Goal: Task Accomplishment & Management: Use online tool/utility

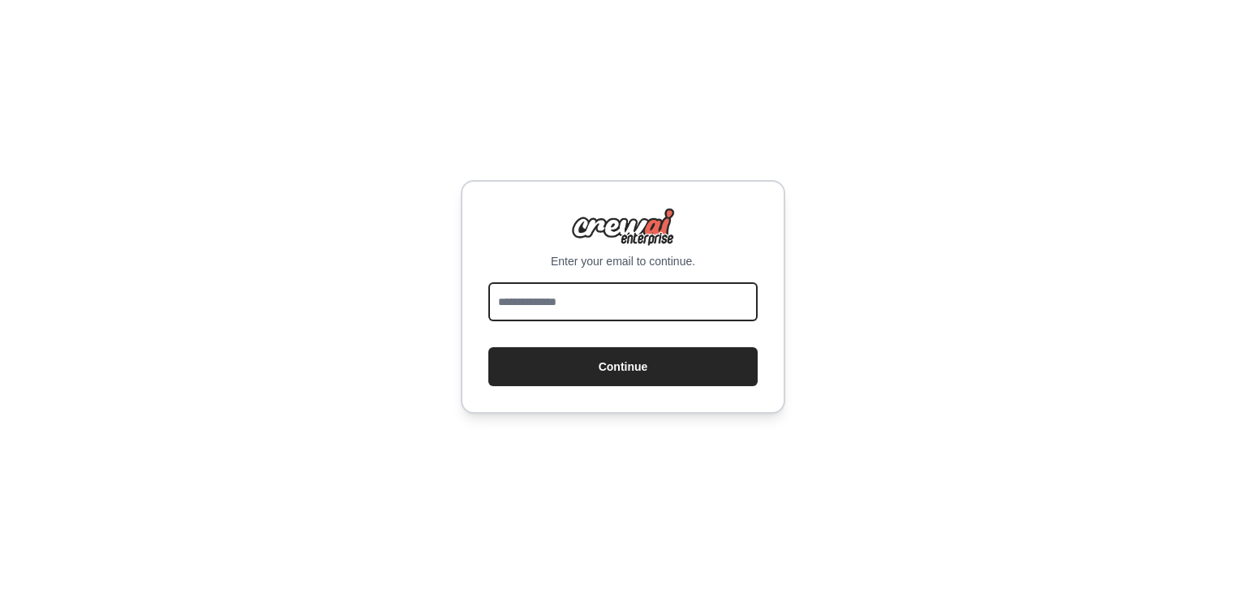
click at [565, 283] on input "email" at bounding box center [622, 301] width 269 height 39
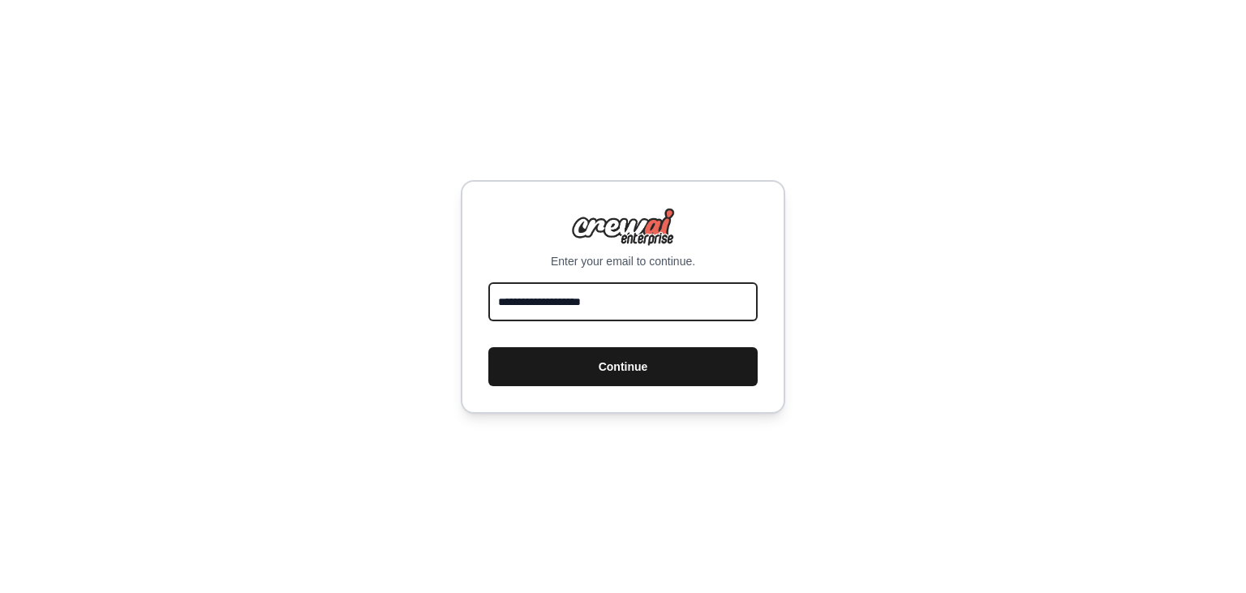
type input "**********"
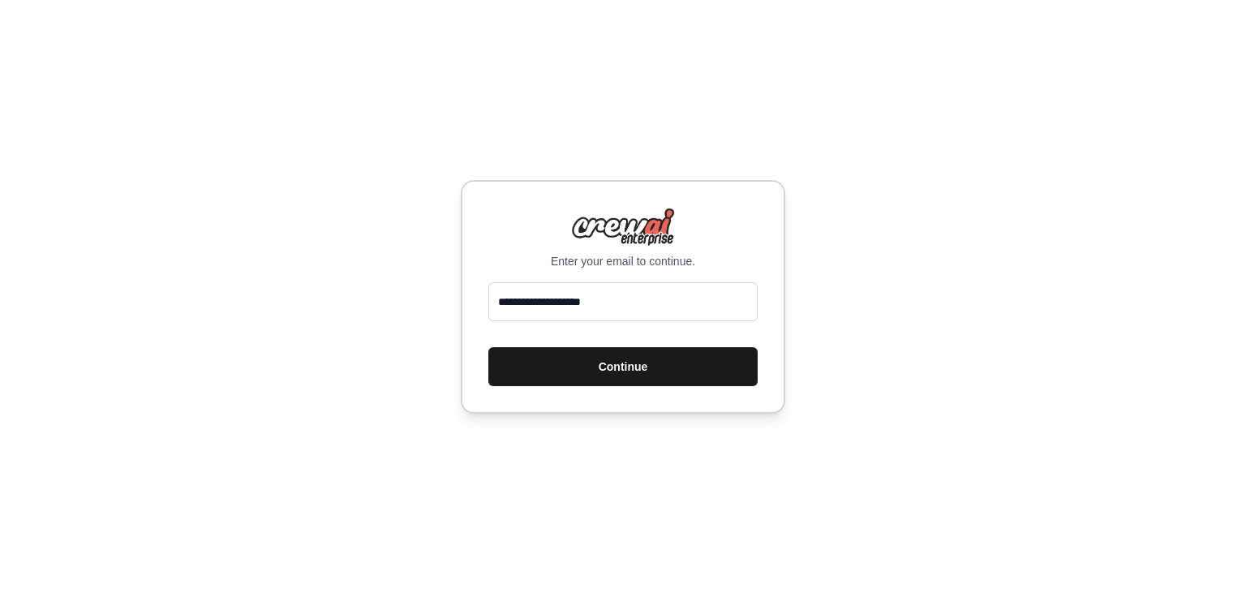
click at [602, 381] on button "Continue" at bounding box center [622, 366] width 269 height 39
click at [583, 365] on button "Continue" at bounding box center [622, 366] width 269 height 39
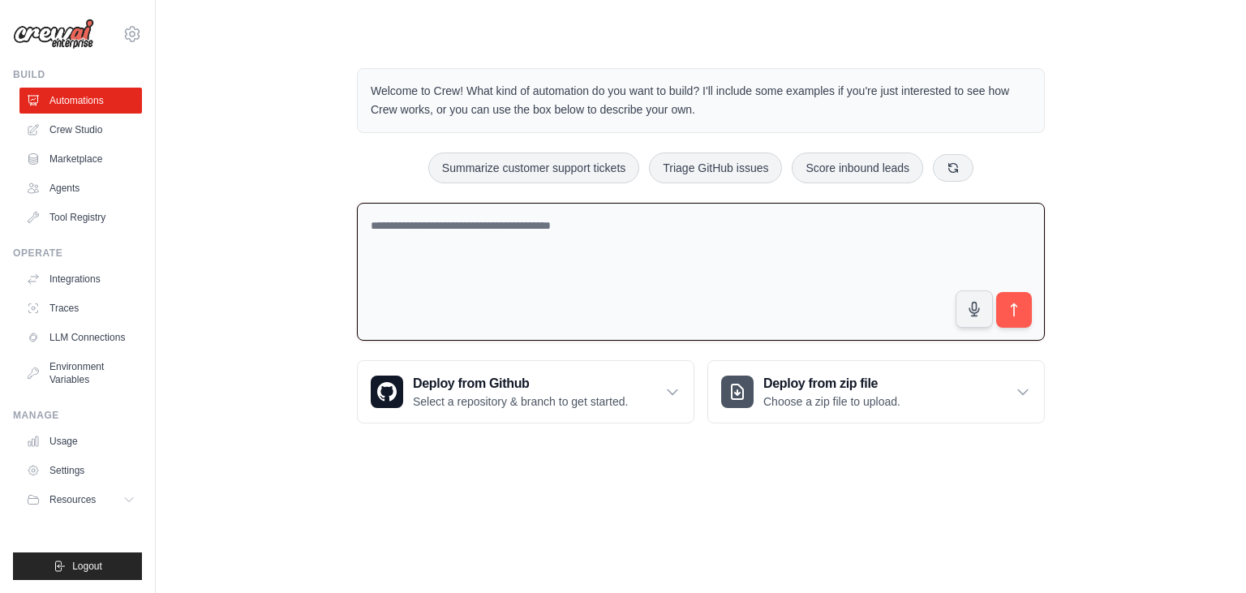
click at [434, 219] on textarea at bounding box center [701, 272] width 688 height 139
click at [462, 226] on textarea at bounding box center [701, 272] width 688 height 139
type textarea "**********"
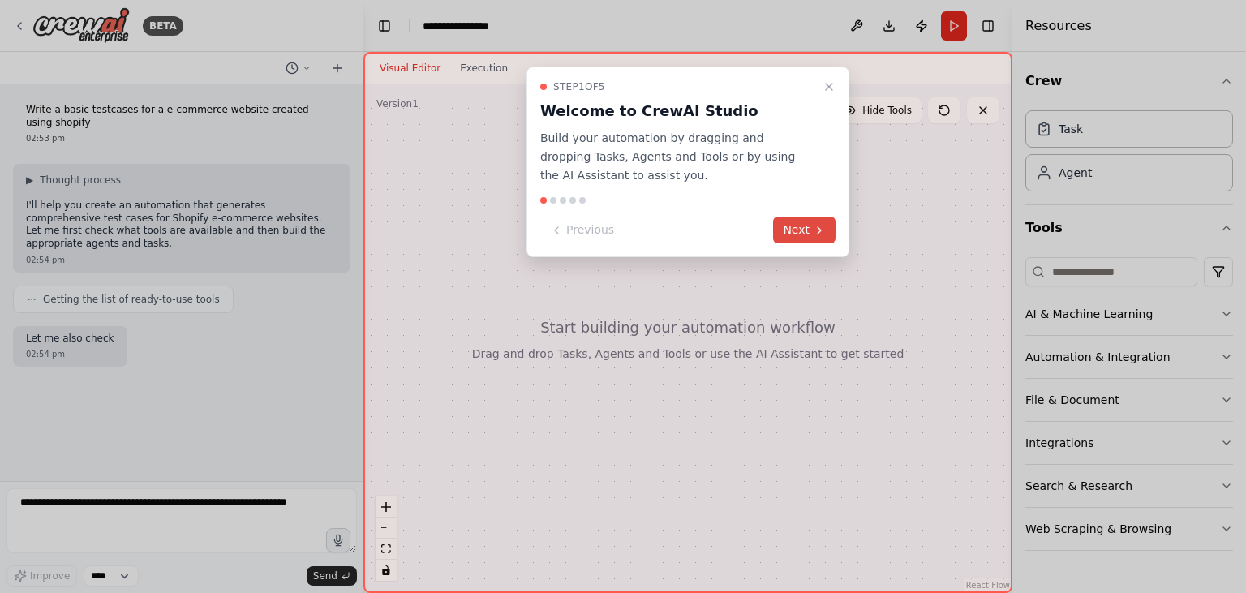
click at [813, 226] on icon at bounding box center [819, 230] width 13 height 13
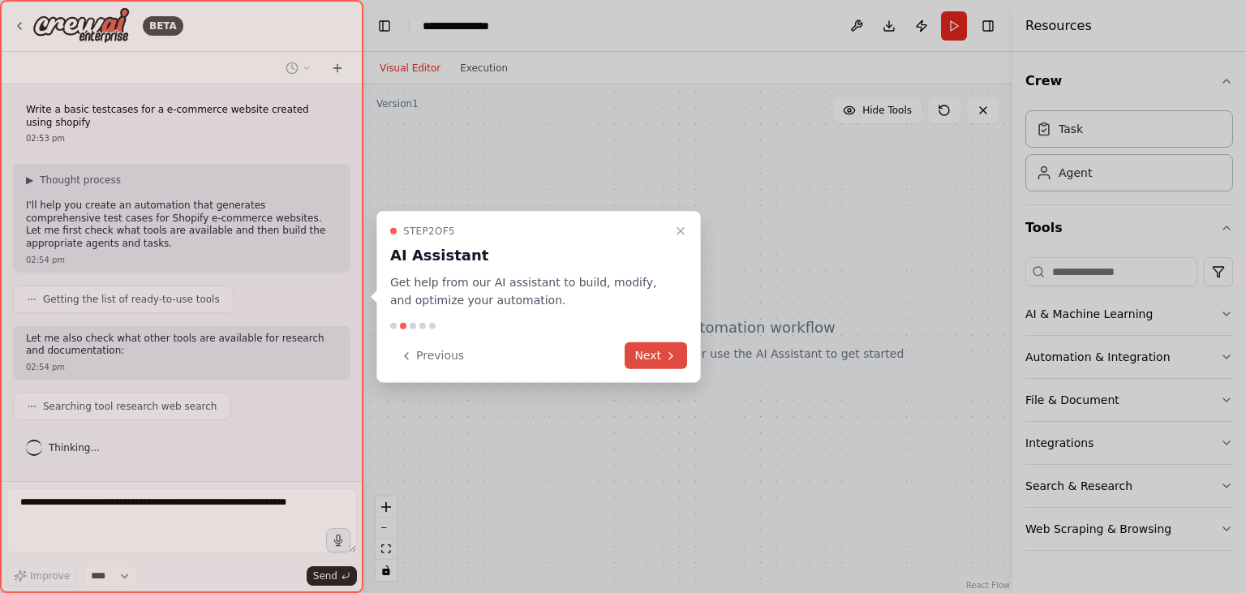
click at [642, 354] on button "Next" at bounding box center [656, 355] width 62 height 27
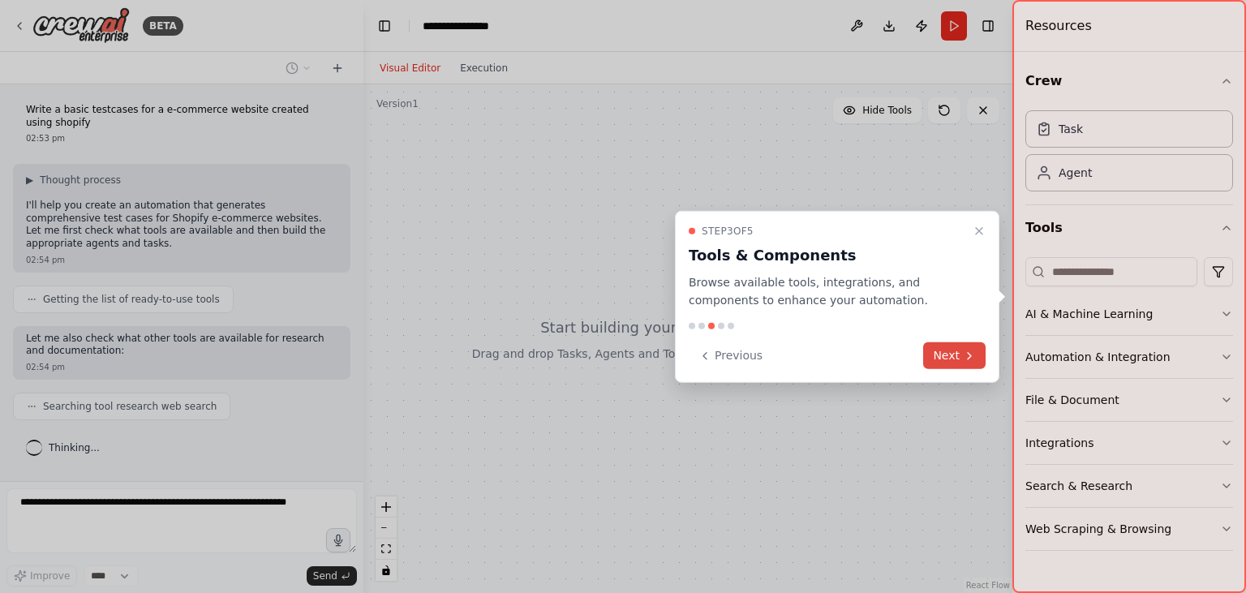
click at [959, 358] on button "Next" at bounding box center [954, 355] width 62 height 27
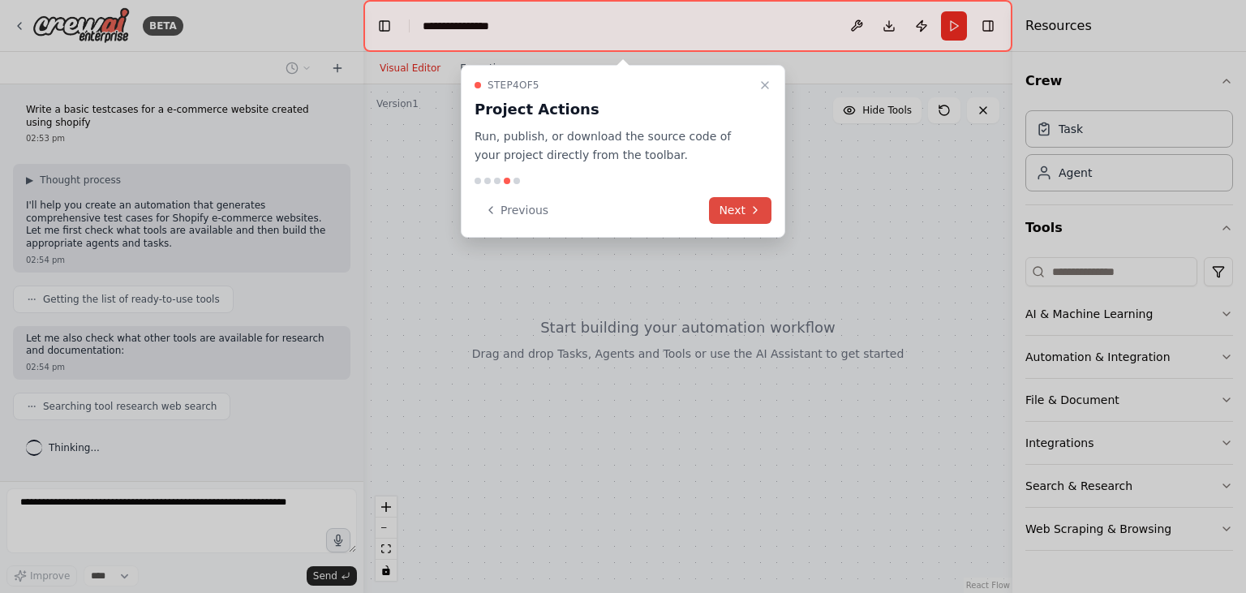
click at [738, 210] on button "Next" at bounding box center [740, 210] width 62 height 27
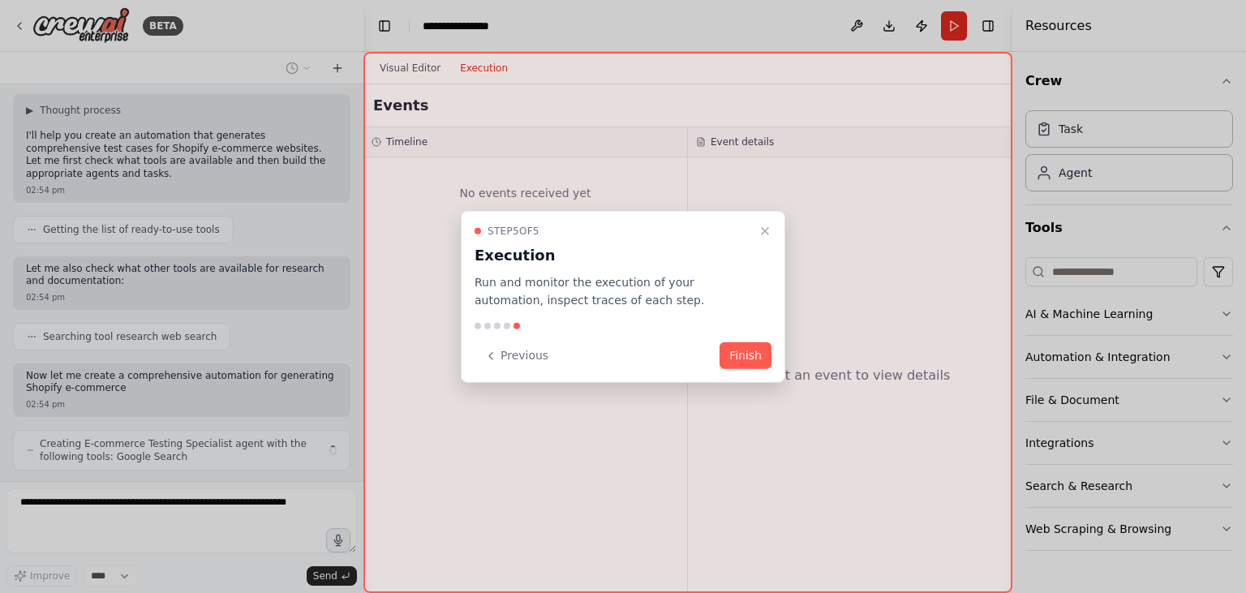
scroll to position [82, 0]
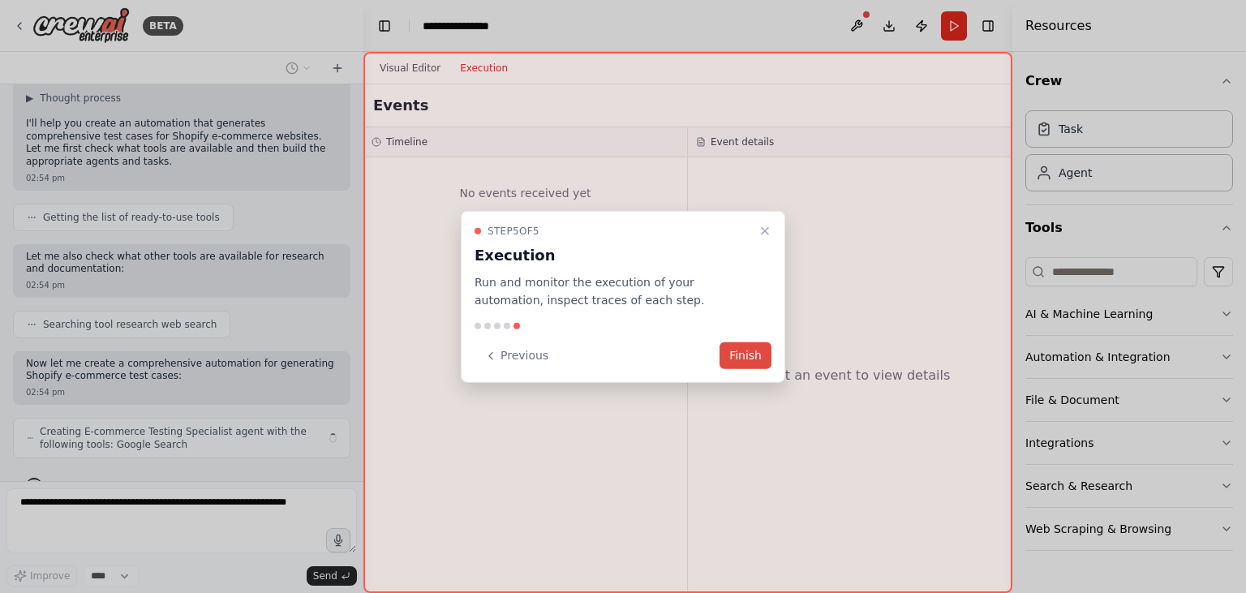
click at [746, 354] on button "Finish" at bounding box center [745, 355] width 52 height 27
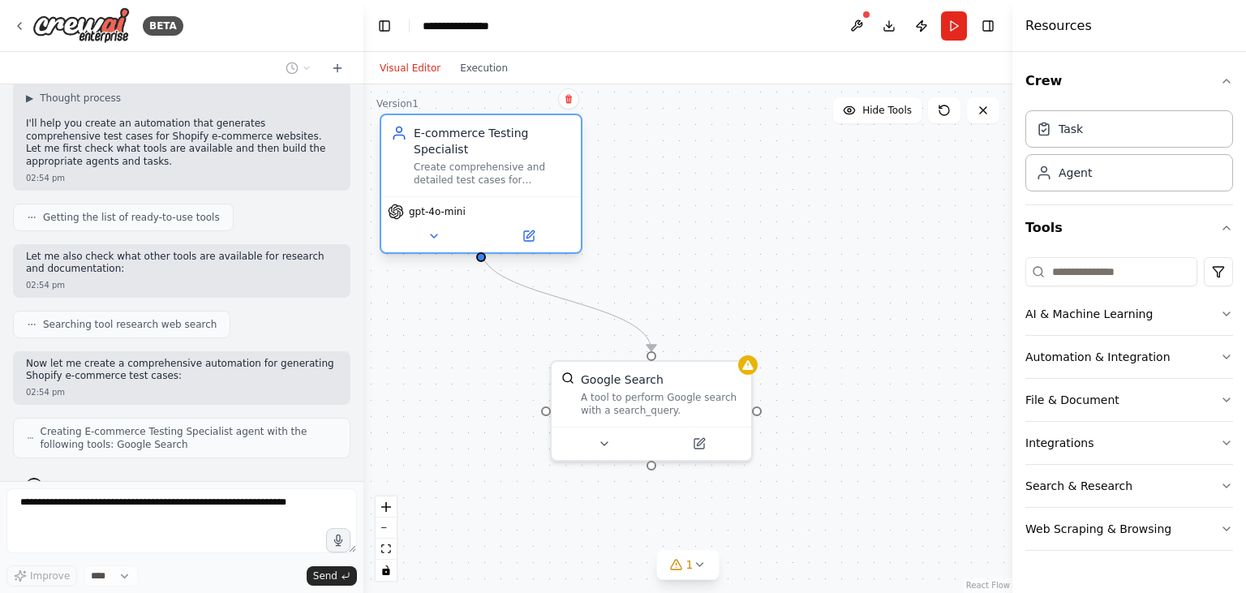
drag, startPoint x: 548, startPoint y: 195, endPoint x: 482, endPoint y: 146, distance: 82.4
click at [482, 161] on div "Create comprehensive and detailed test cases for {website_name} e-commerce webs…" at bounding box center [492, 174] width 157 height 26
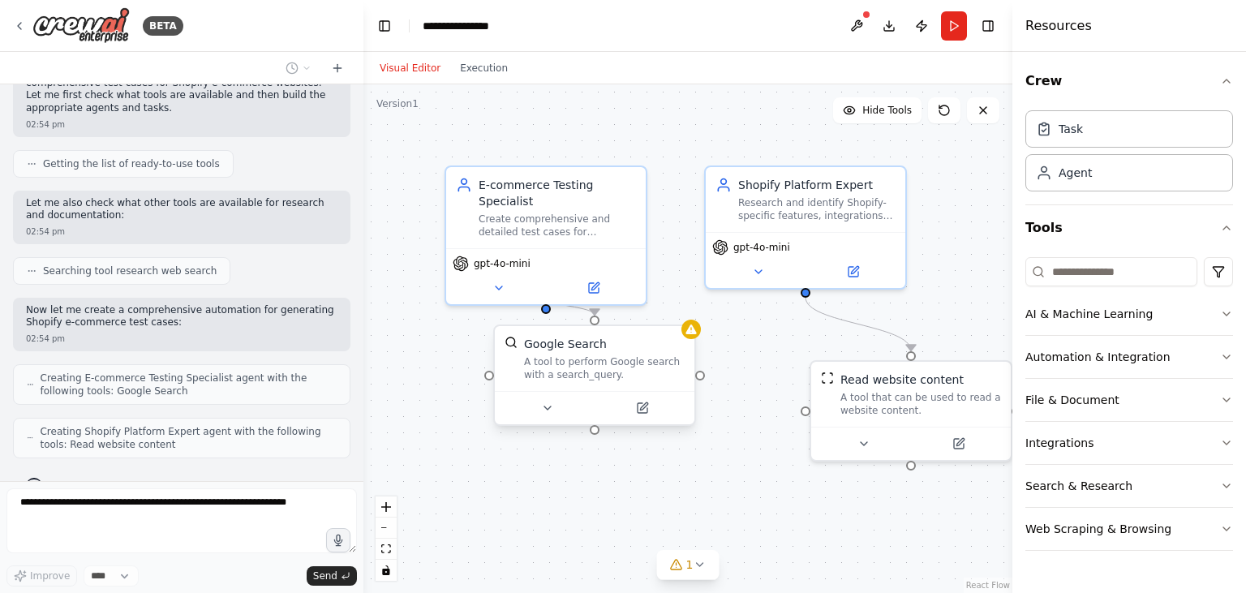
drag, startPoint x: 662, startPoint y: 404, endPoint x: 607, endPoint y: 366, distance: 67.0
click at [607, 366] on div "A tool to perform Google search with a search_query." at bounding box center [604, 368] width 161 height 26
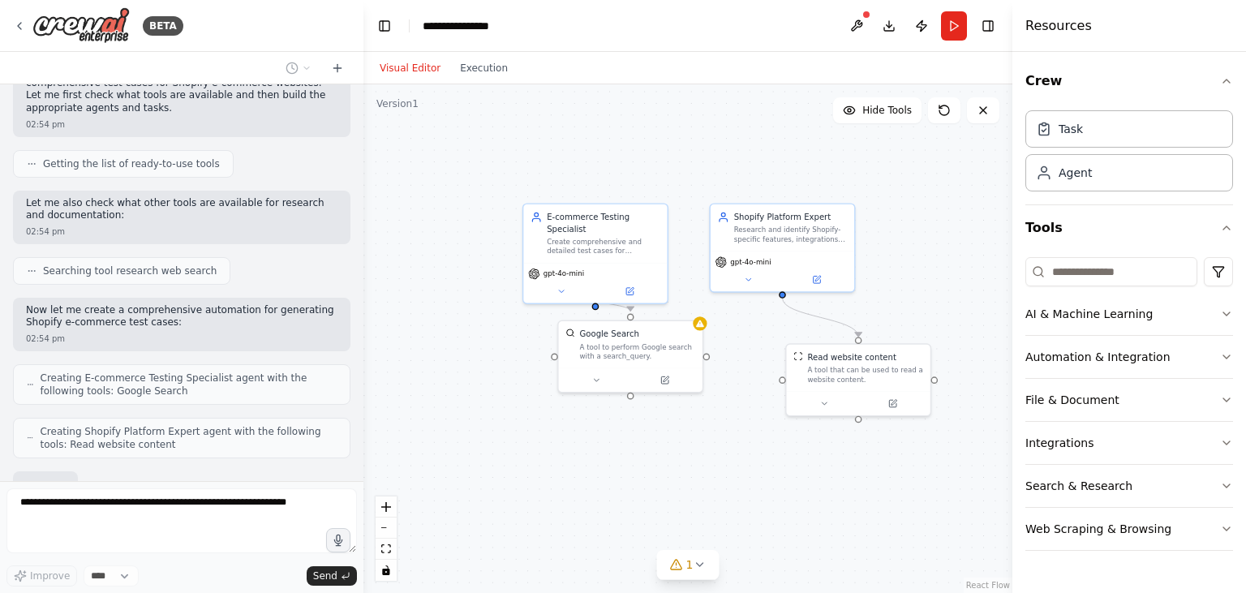
scroll to position [230, 0]
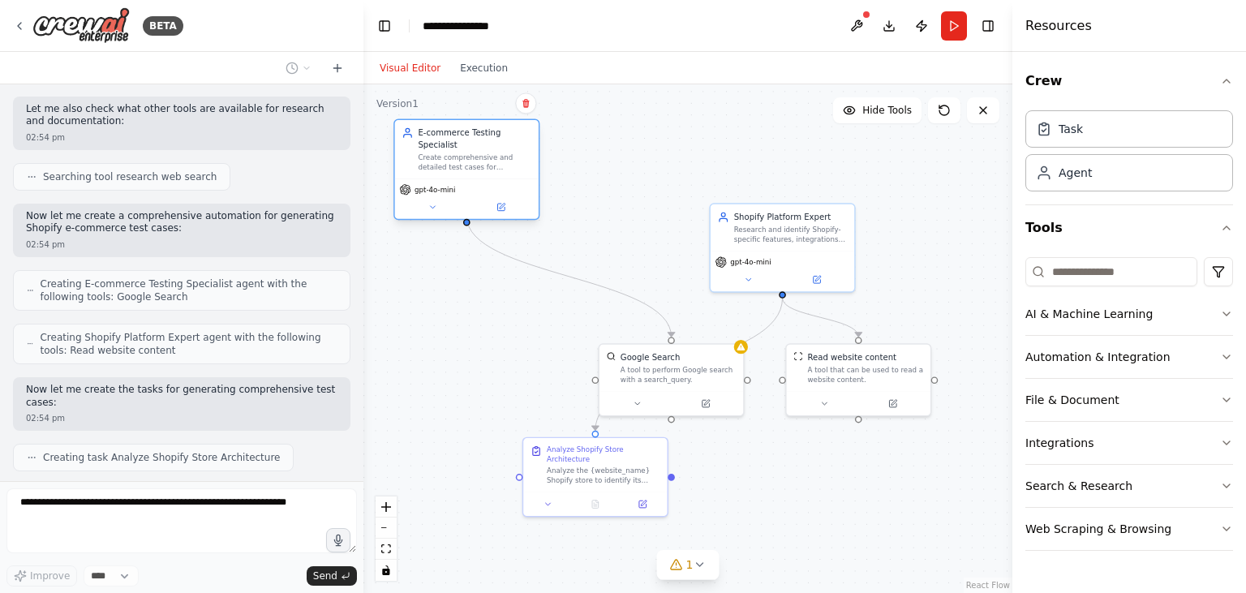
drag, startPoint x: 595, startPoint y: 240, endPoint x: 449, endPoint y: 156, distance: 169.3
click at [449, 156] on div "Create comprehensive and detailed test cases for {website_name} e-commerce webs…" at bounding box center [475, 161] width 114 height 19
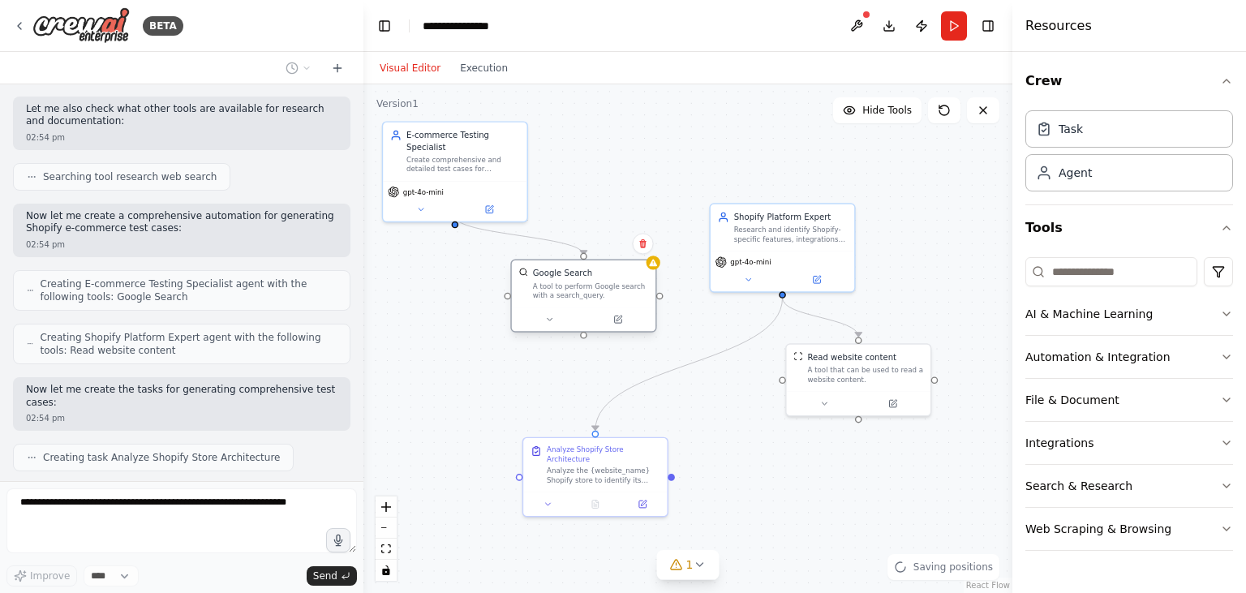
drag, startPoint x: 655, startPoint y: 366, endPoint x: 540, endPoint y: 268, distance: 151.3
click at [540, 268] on div "Google Search A tool to perform Google search with a search_query." at bounding box center [591, 284] width 116 height 32
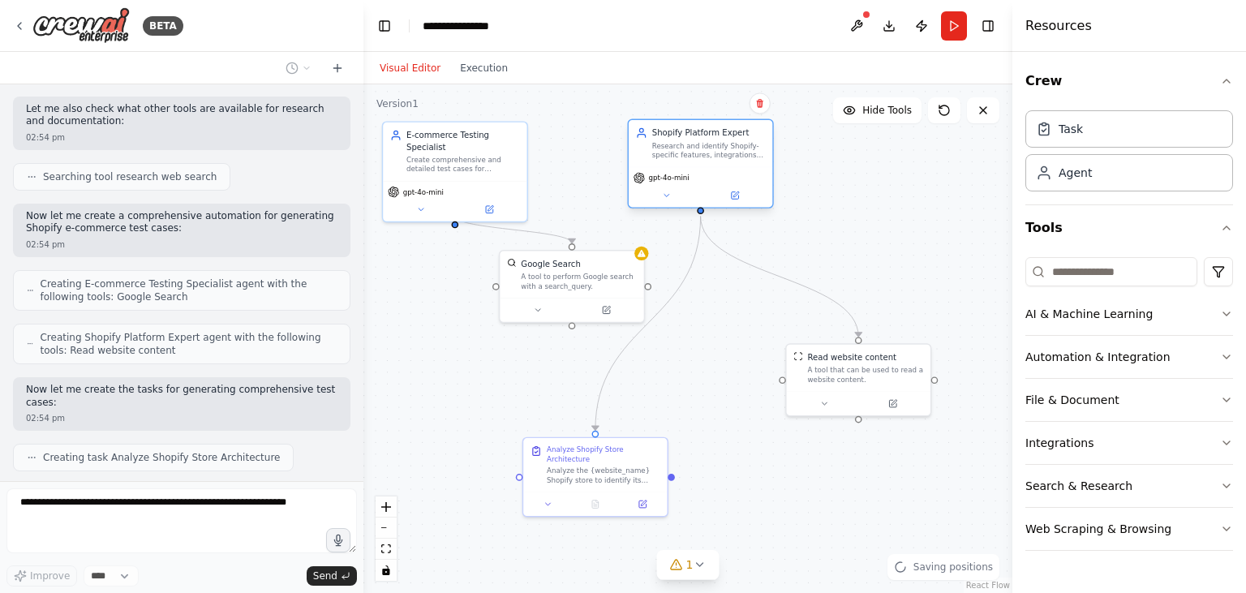
scroll to position [269, 0]
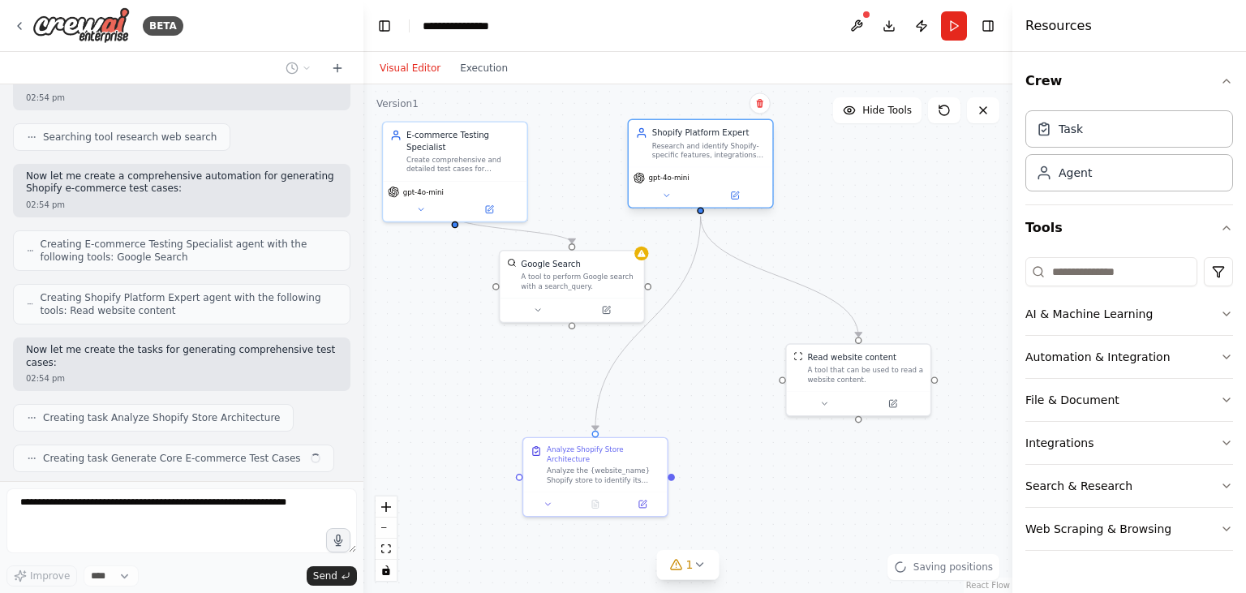
drag, startPoint x: 749, startPoint y: 260, endPoint x: 667, endPoint y: 178, distance: 115.3
click at [667, 178] on span "gpt-4o-mini" at bounding box center [668, 179] width 41 height 10
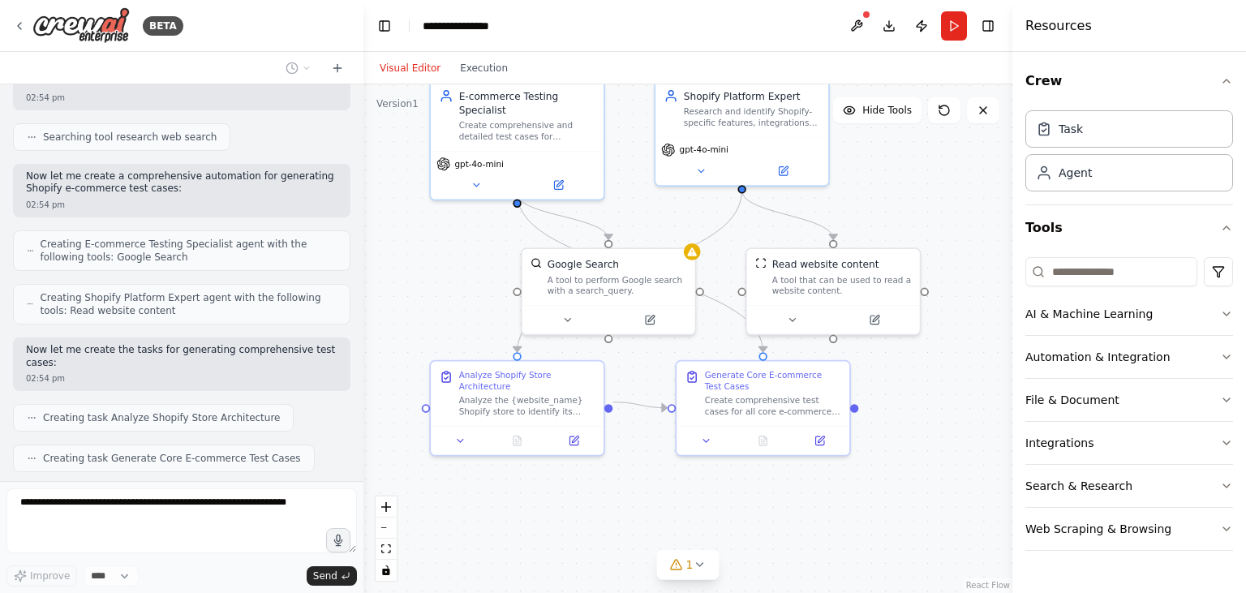
scroll to position [310, 0]
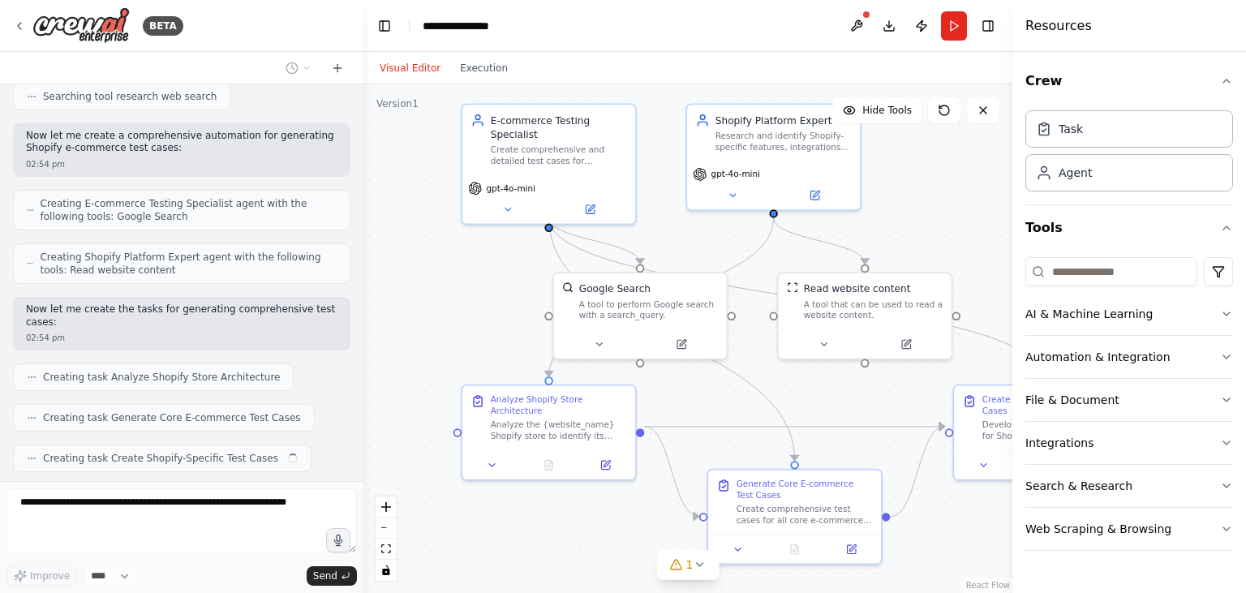
drag, startPoint x: 533, startPoint y: 348, endPoint x: 469, endPoint y: 271, distance: 100.2
click at [469, 271] on div ".deletable-edge-delete-btn { width: 20px; height: 20px; border: 0px solid #ffff…" at bounding box center [687, 338] width 649 height 509
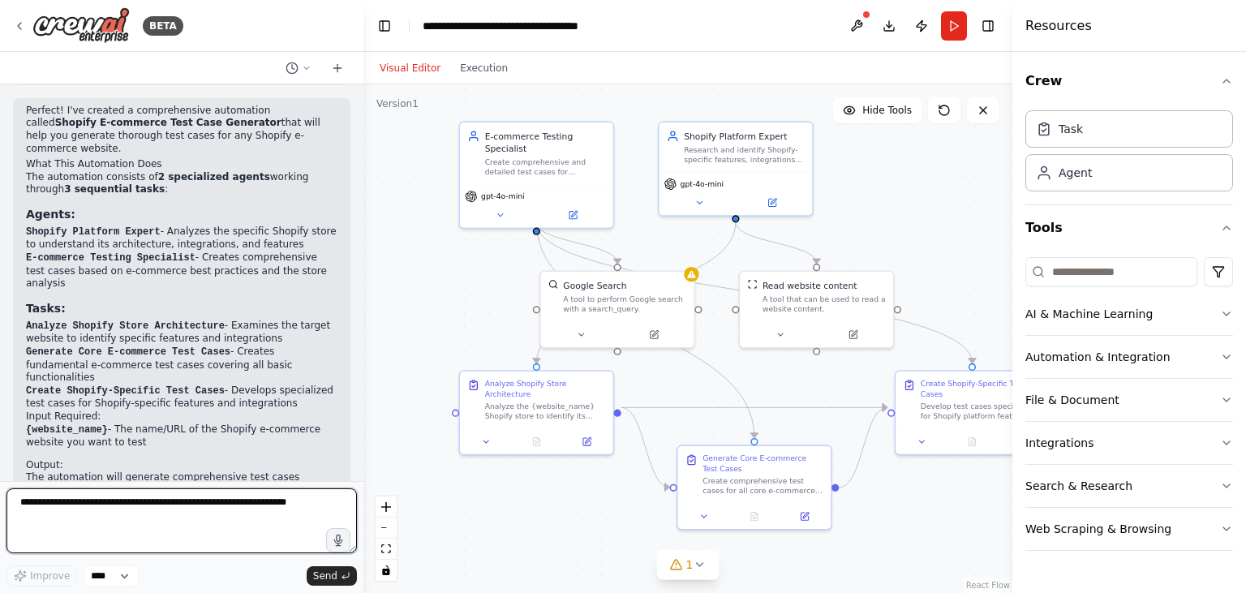
scroll to position [843, 0]
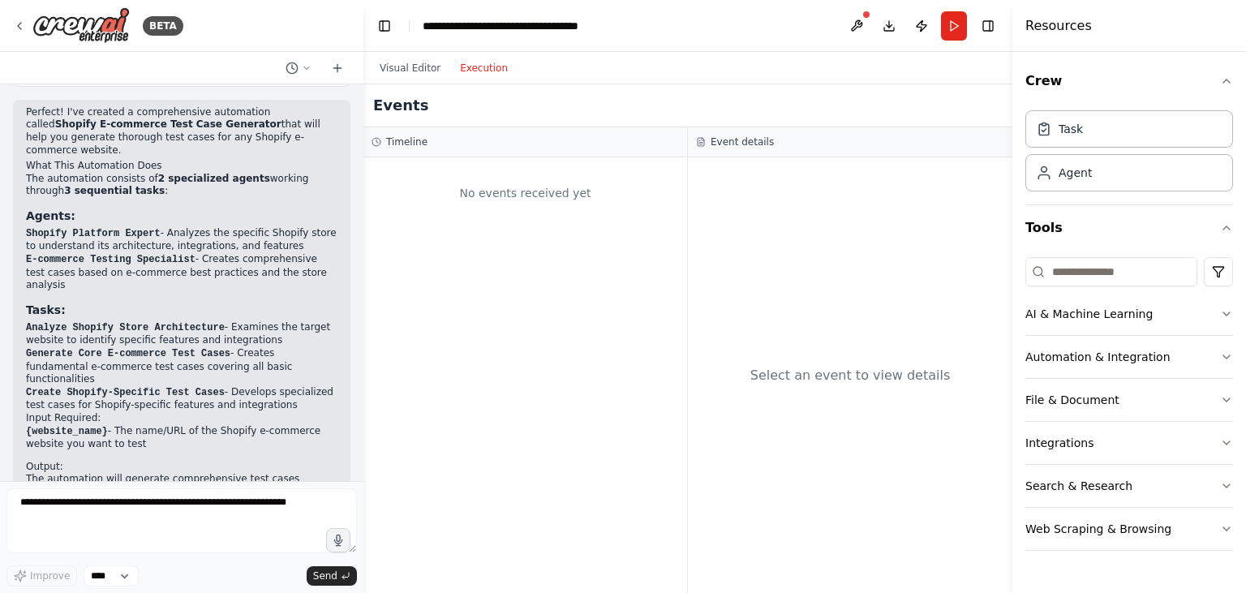
click at [482, 75] on button "Execution" at bounding box center [483, 67] width 67 height 19
click at [446, 183] on div "No events received yet" at bounding box center [524, 192] width 307 height 55
click at [955, 27] on button "Run" at bounding box center [954, 25] width 26 height 29
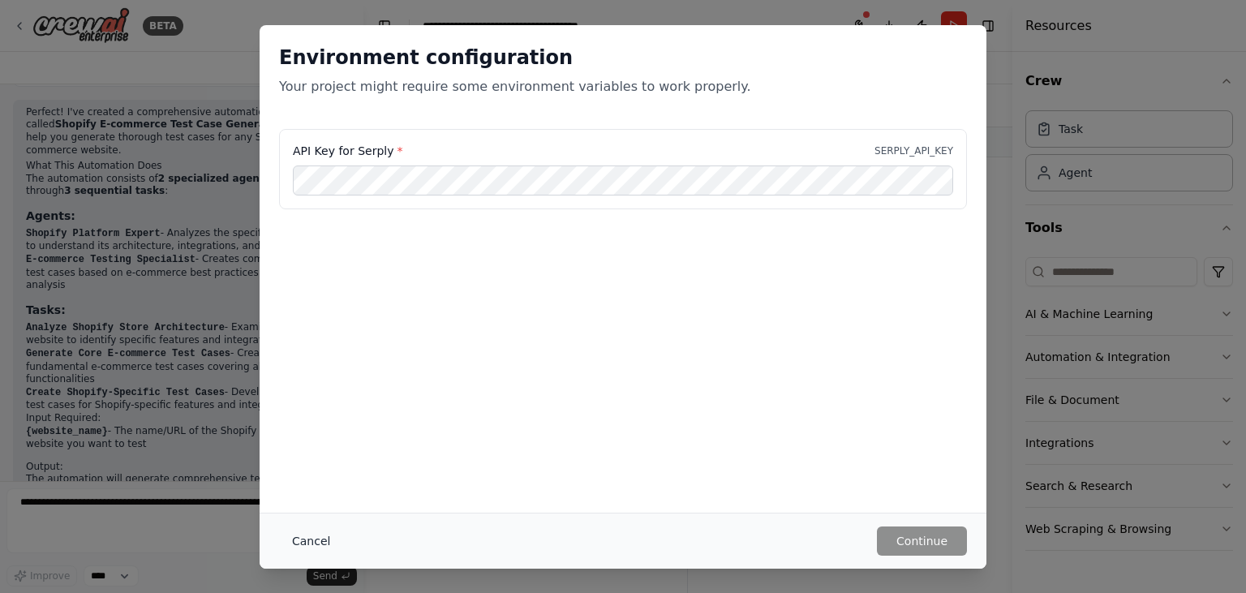
click at [313, 535] on button "Cancel" at bounding box center [311, 540] width 64 height 29
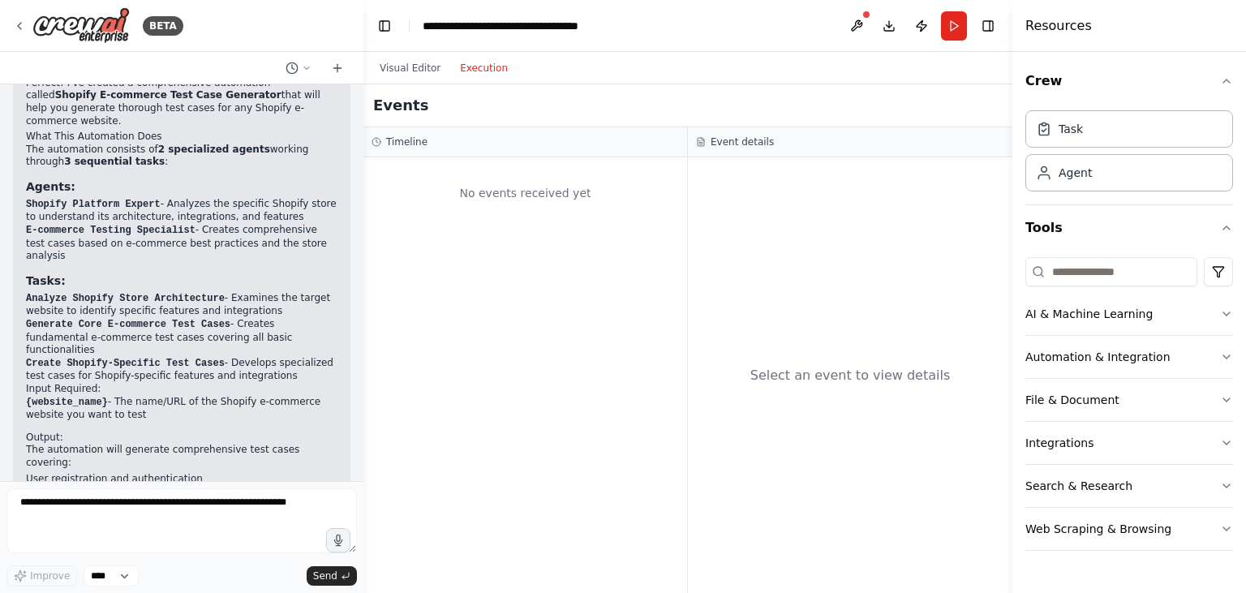
scroll to position [723, 0]
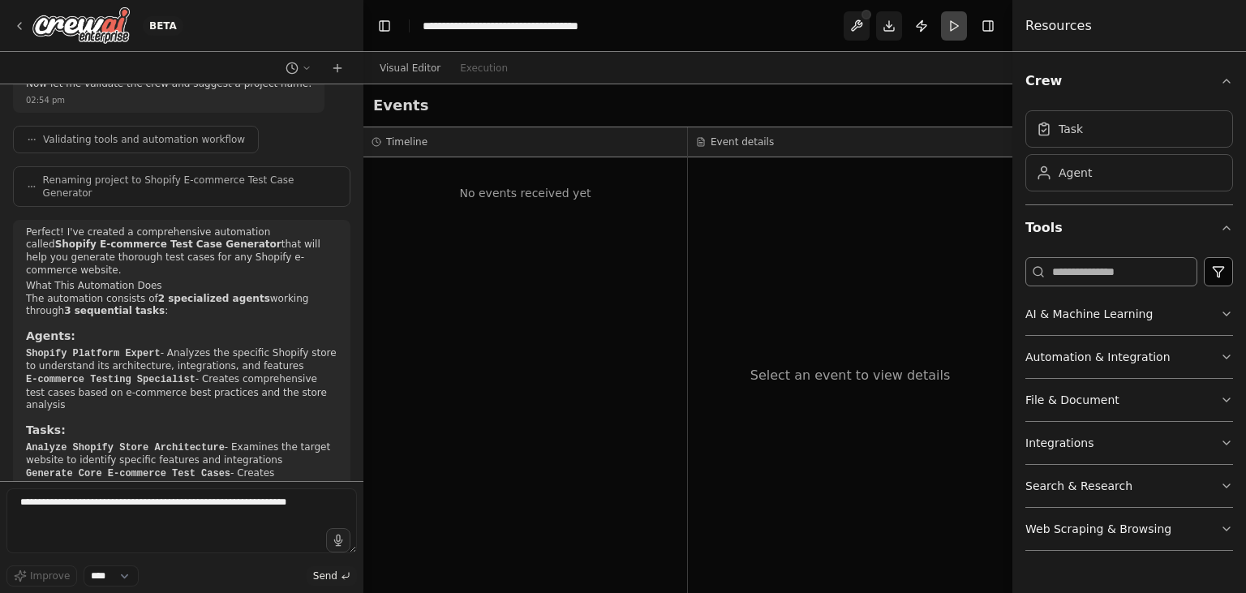
click at [783, 168] on div "Select an event to view details" at bounding box center [850, 375] width 324 height 436
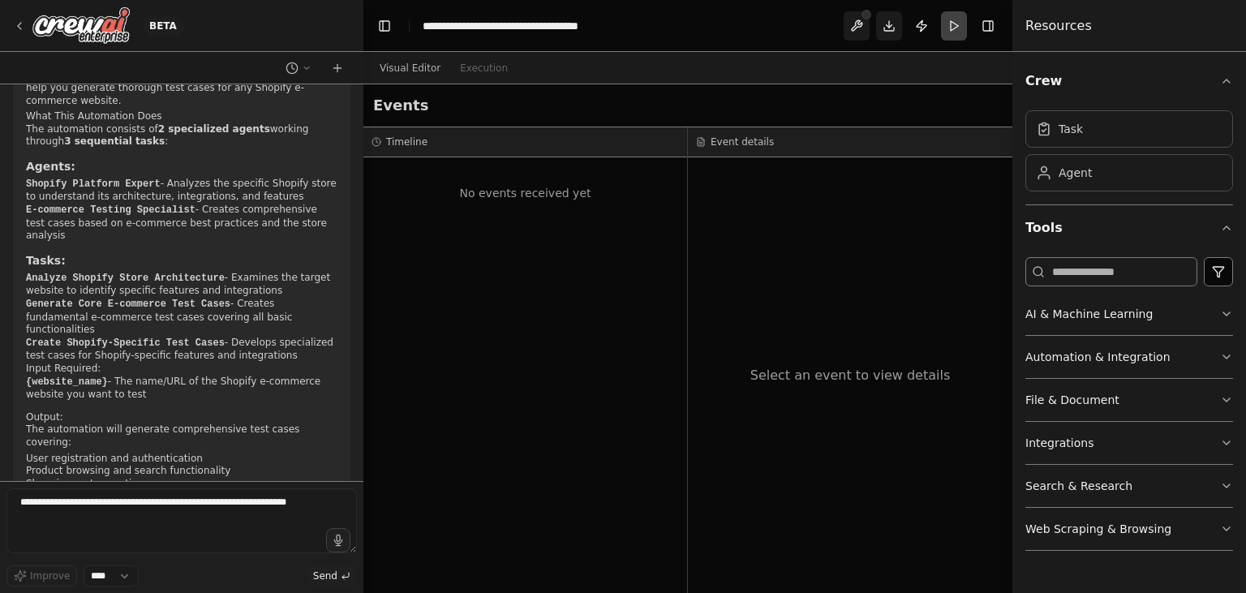
scroll to position [954, 0]
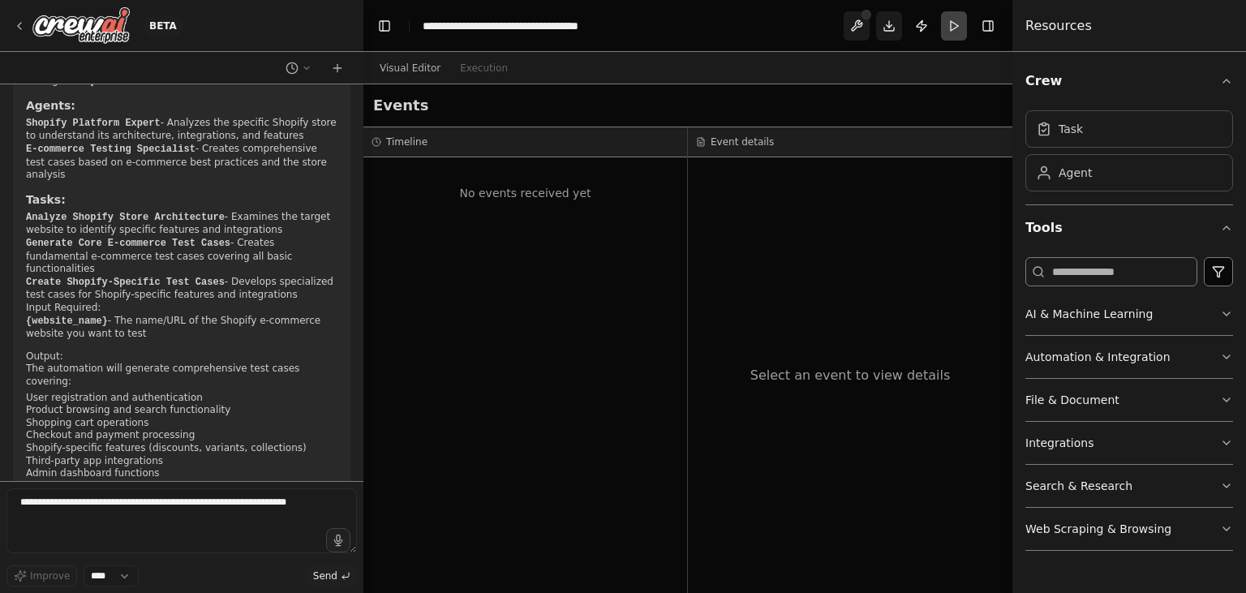
drag, startPoint x: 28, startPoint y: 136, endPoint x: 97, endPoint y: 242, distance: 126.0
click at [97, 242] on div "Perfect! I've created a comprehensive automation called Shopify E-commerce Test…" at bounding box center [181, 289] width 311 height 586
copy div "Analyze Shopify Store Architecture - Examines the target website to identify sp…"
click at [433, 177] on div "No events received yet" at bounding box center [524, 192] width 307 height 55
click at [1105, 136] on div "Task" at bounding box center [1129, 127] width 208 height 37
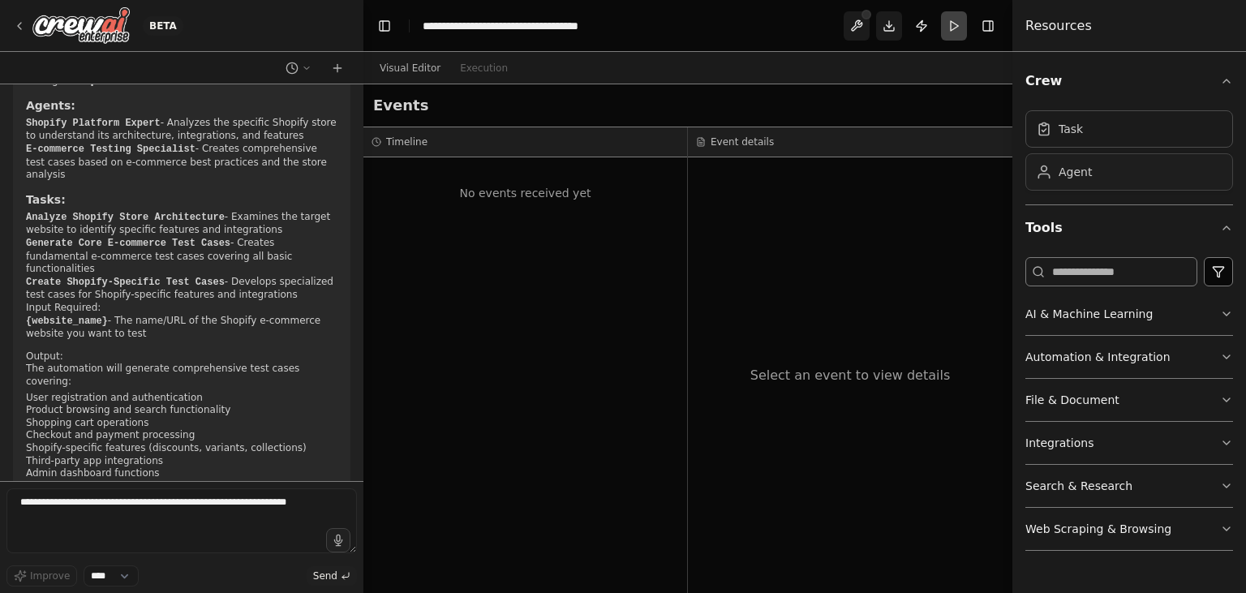
click at [1088, 172] on div "Agent" at bounding box center [1074, 172] width 33 height 16
click at [1209, 524] on button "Web Scraping & Browsing" at bounding box center [1129, 529] width 208 height 42
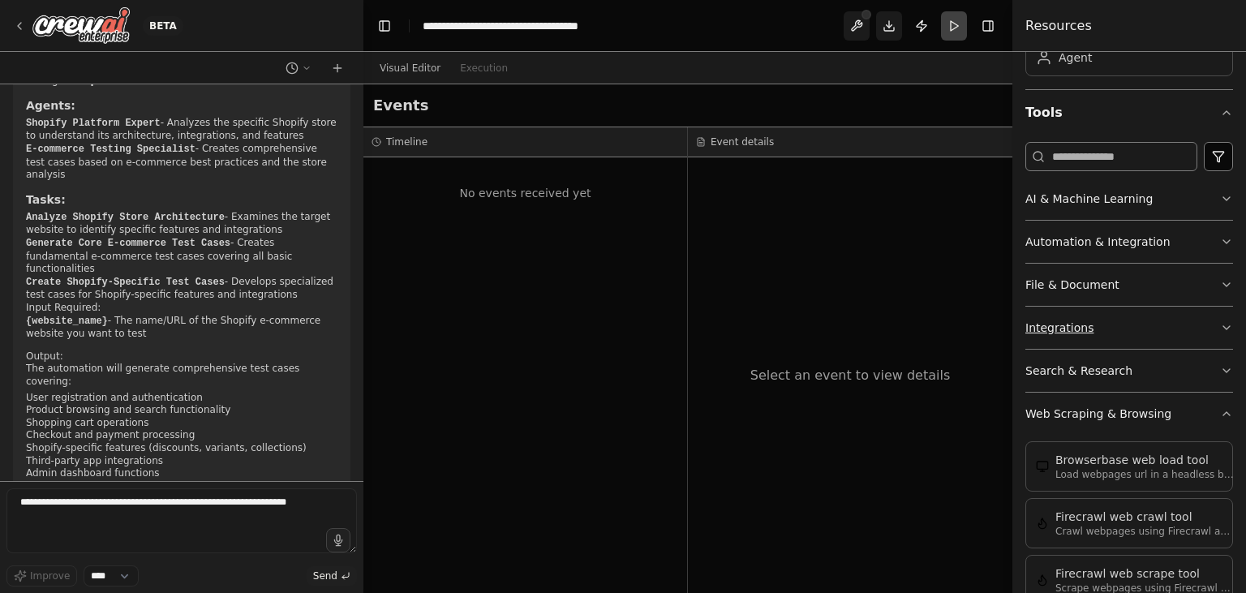
scroll to position [0, 0]
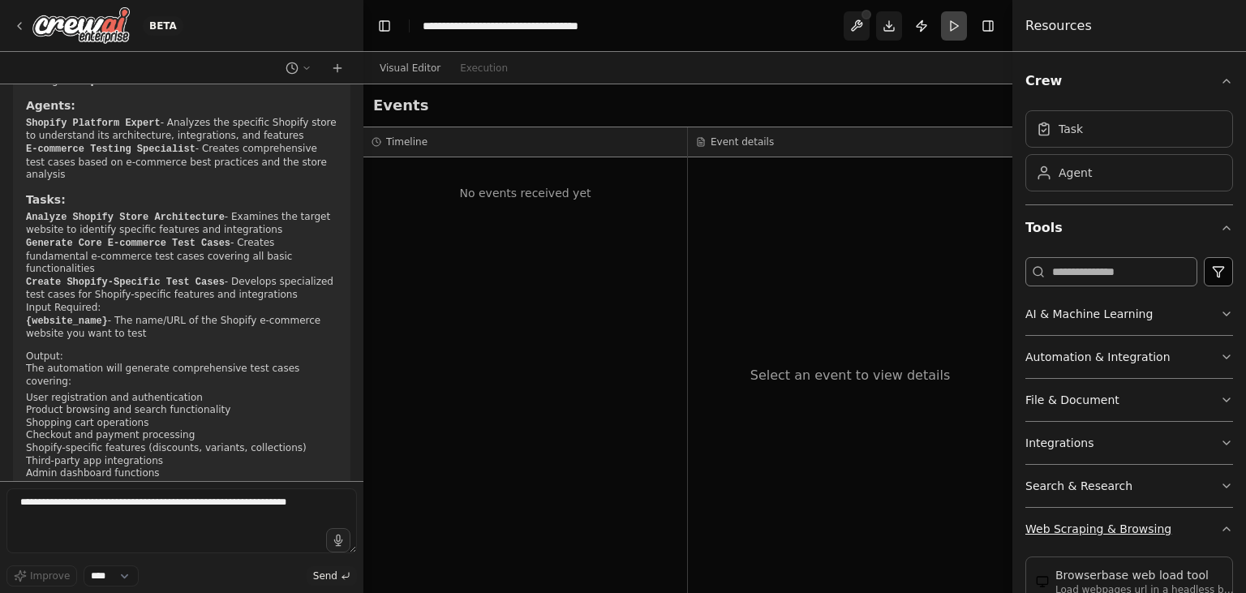
click at [1225, 522] on icon "button" at bounding box center [1226, 528] width 13 height 13
click at [1226, 481] on icon "button" at bounding box center [1226, 485] width 13 height 13
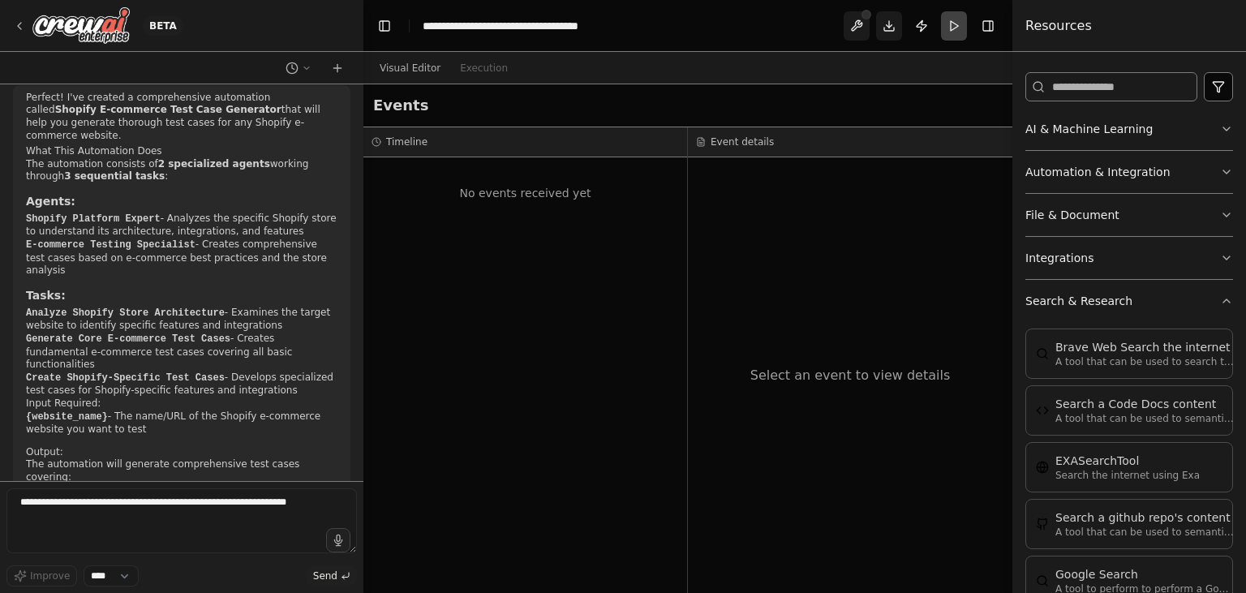
scroll to position [857, 0]
click at [1200, 292] on button "Search & Research" at bounding box center [1129, 301] width 208 height 42
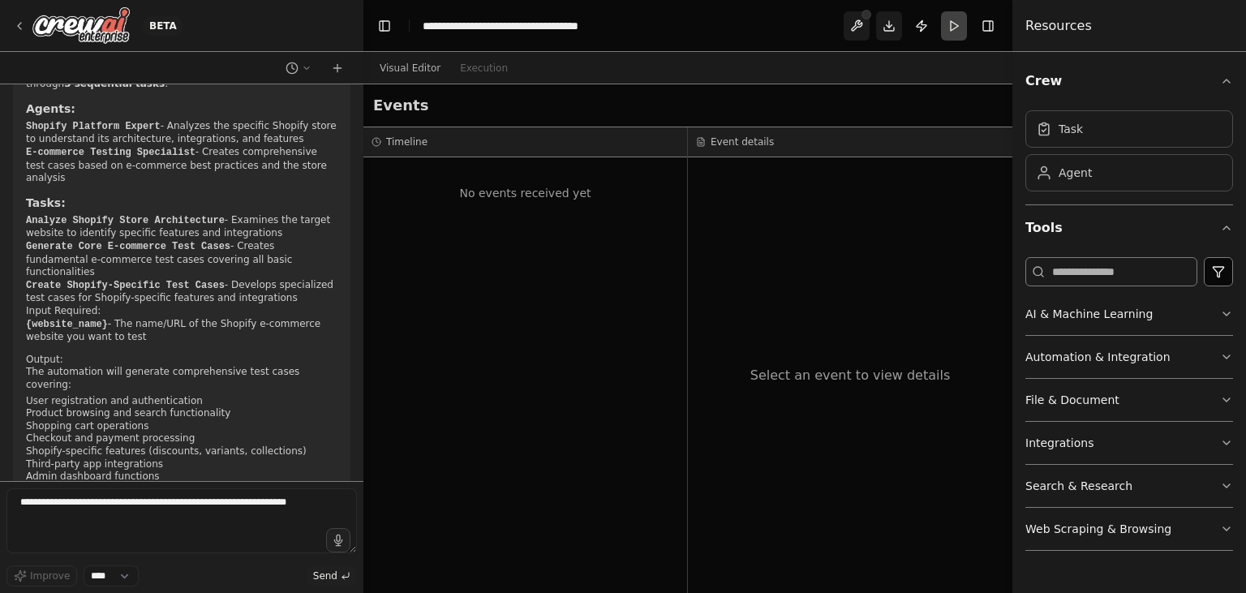
scroll to position [954, 0]
drag, startPoint x: 245, startPoint y: 388, endPoint x: 316, endPoint y: 391, distance: 71.4
click at [112, 503] on code "SERPLY_API_KEY" at bounding box center [71, 508] width 82 height 11
click at [295, 404] on li "Product browsing and search functionality" at bounding box center [181, 410] width 311 height 13
click at [338, 71] on icon at bounding box center [337, 68] width 13 height 13
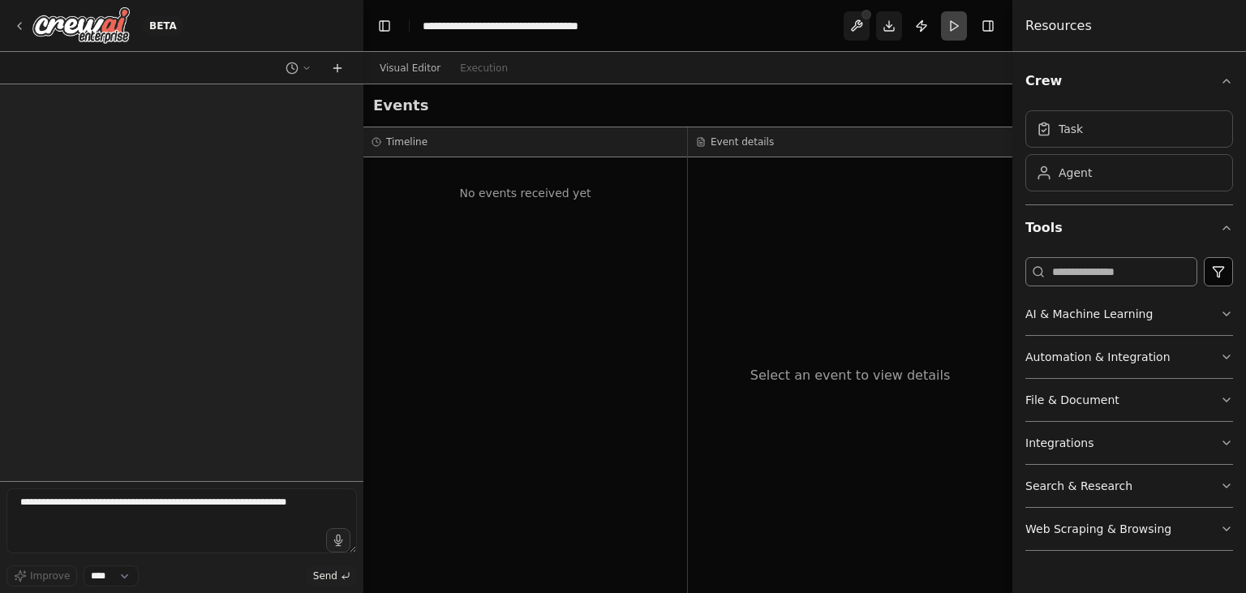
scroll to position [0, 0]
click at [306, 67] on icon at bounding box center [307, 68] width 10 height 10
click at [262, 125] on span "Write a basic testcases for a e-commerce website created using shopify" at bounding box center [228, 127] width 105 height 13
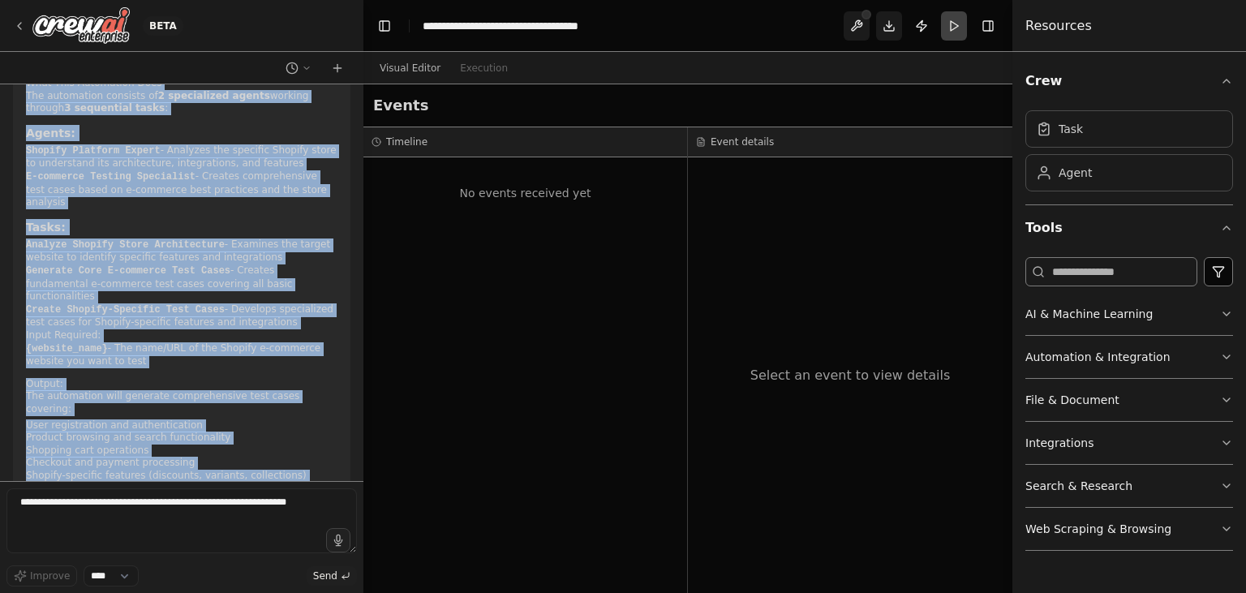
scroll to position [945, 0]
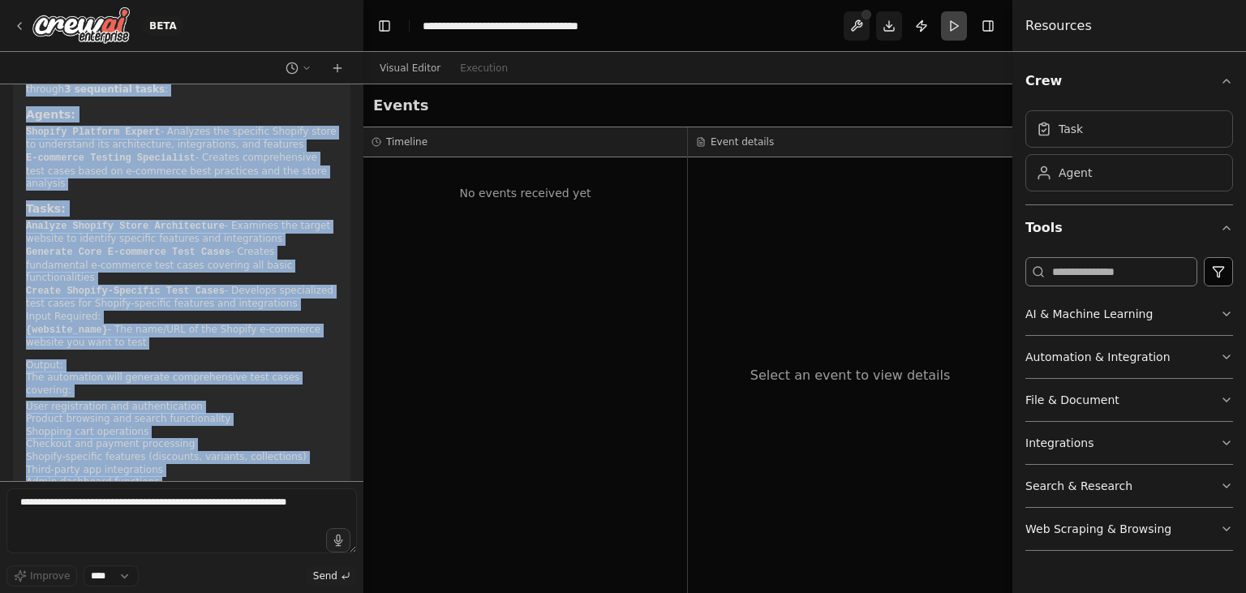
drag, startPoint x: 22, startPoint y: 138, endPoint x: 282, endPoint y: 463, distance: 416.6
click at [282, 463] on div "Perfect! I've created a comprehensive automation called Shopify E-commerce Test…" at bounding box center [181, 305] width 337 height 615
copy div "Perfect! I've created a comprehensive automation called Shopify E-commerce Test…"
click at [284, 359] on h2 "Output:" at bounding box center [181, 365] width 311 height 13
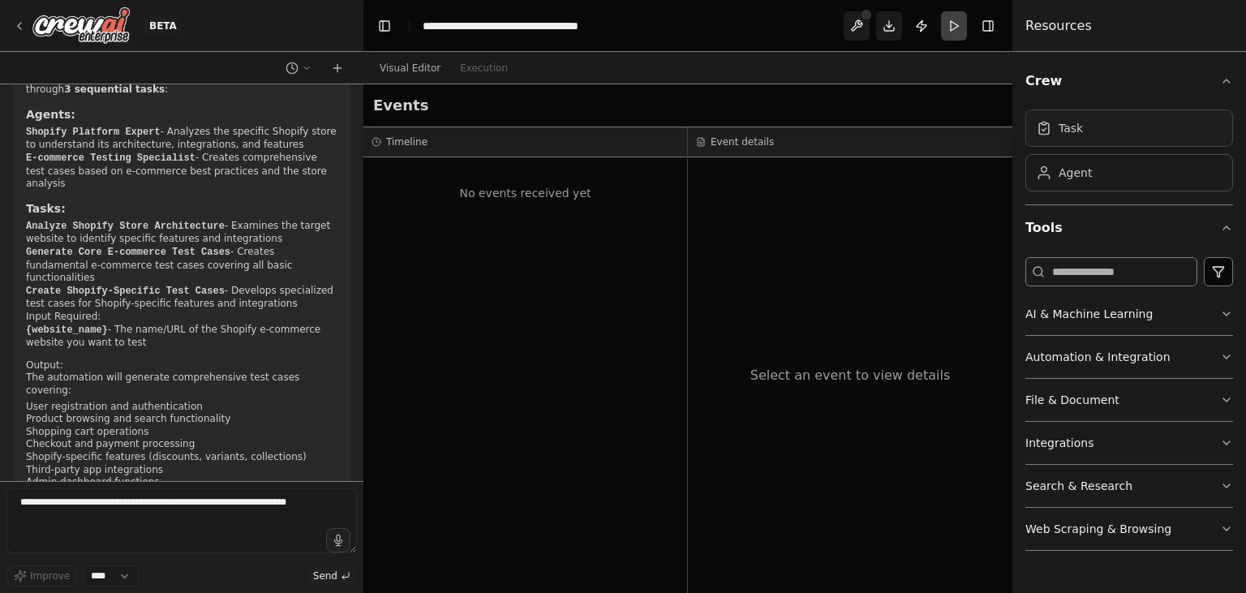
click at [1088, 131] on div "Task" at bounding box center [1129, 127] width 208 height 37
click at [1087, 163] on div "Agent" at bounding box center [1129, 171] width 208 height 37
click at [1132, 261] on input at bounding box center [1111, 271] width 172 height 29
click at [1090, 266] on input at bounding box center [1111, 271] width 172 height 29
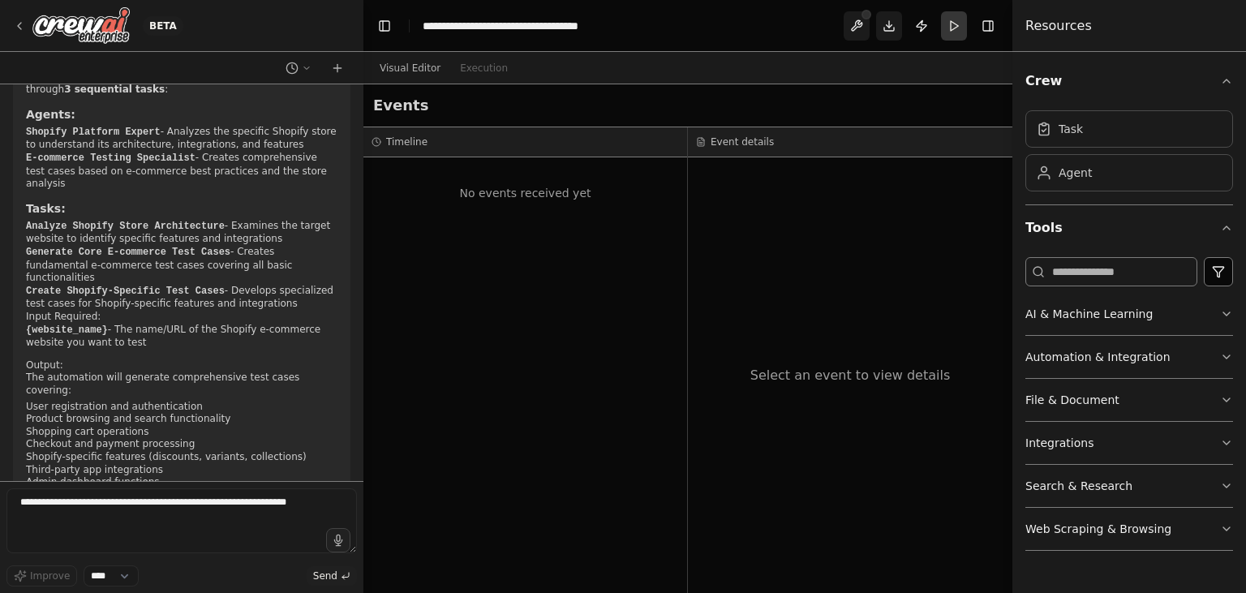
click at [958, 21] on button "Run" at bounding box center [954, 25] width 26 height 29
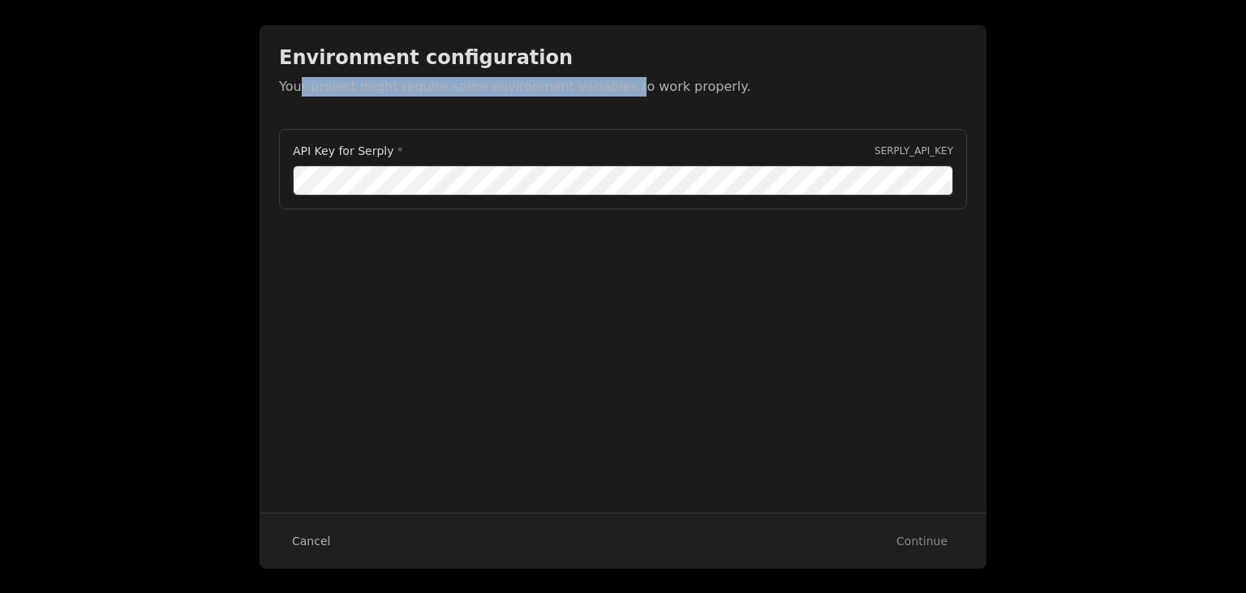
drag, startPoint x: 302, startPoint y: 79, endPoint x: 600, endPoint y: 86, distance: 298.5
click at [600, 86] on p "Your project might require some environment variables to work properly." at bounding box center [623, 86] width 688 height 19
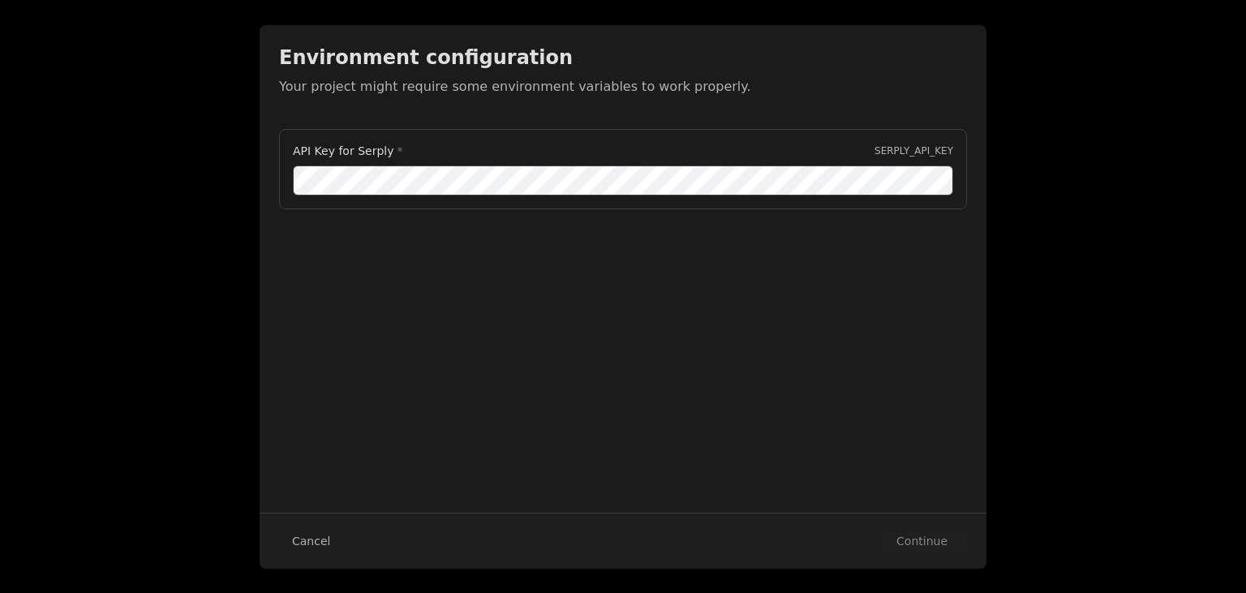
click at [664, 88] on p "Your project might require some environment variables to work properly." at bounding box center [623, 86] width 688 height 19
click at [1119, 181] on div "Environment configuration Your project might require some environment variables…" at bounding box center [623, 296] width 1246 height 593
click at [320, 534] on button "Cancel" at bounding box center [311, 540] width 64 height 29
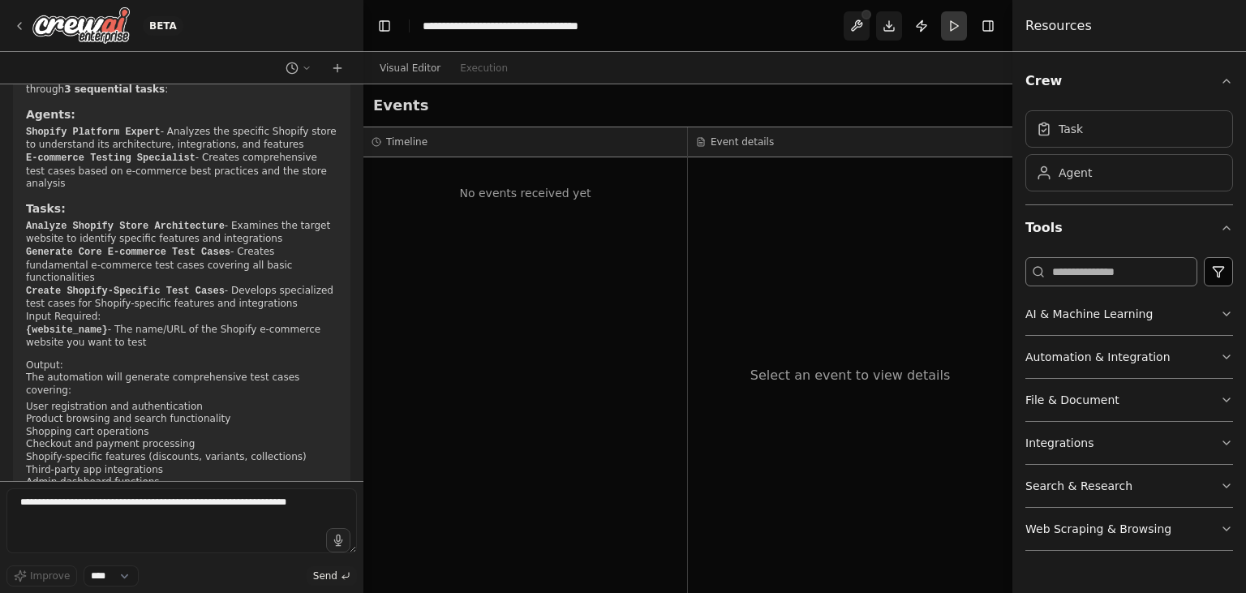
click at [955, 32] on button "Run" at bounding box center [954, 25] width 26 height 29
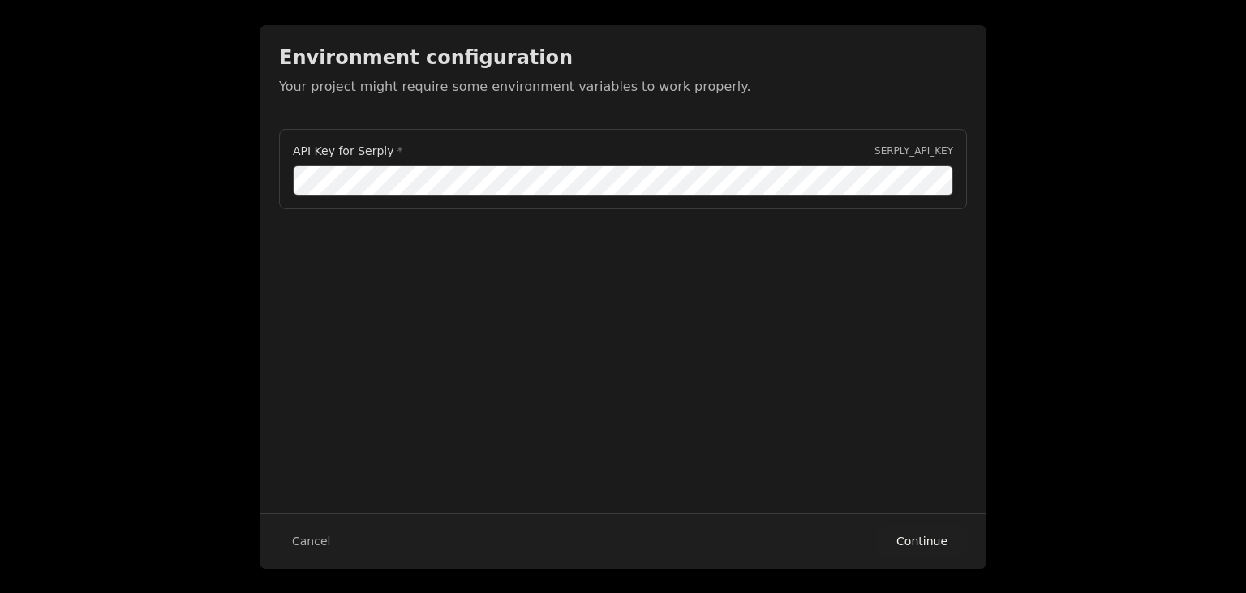
click at [916, 539] on button "Continue" at bounding box center [922, 540] width 90 height 29
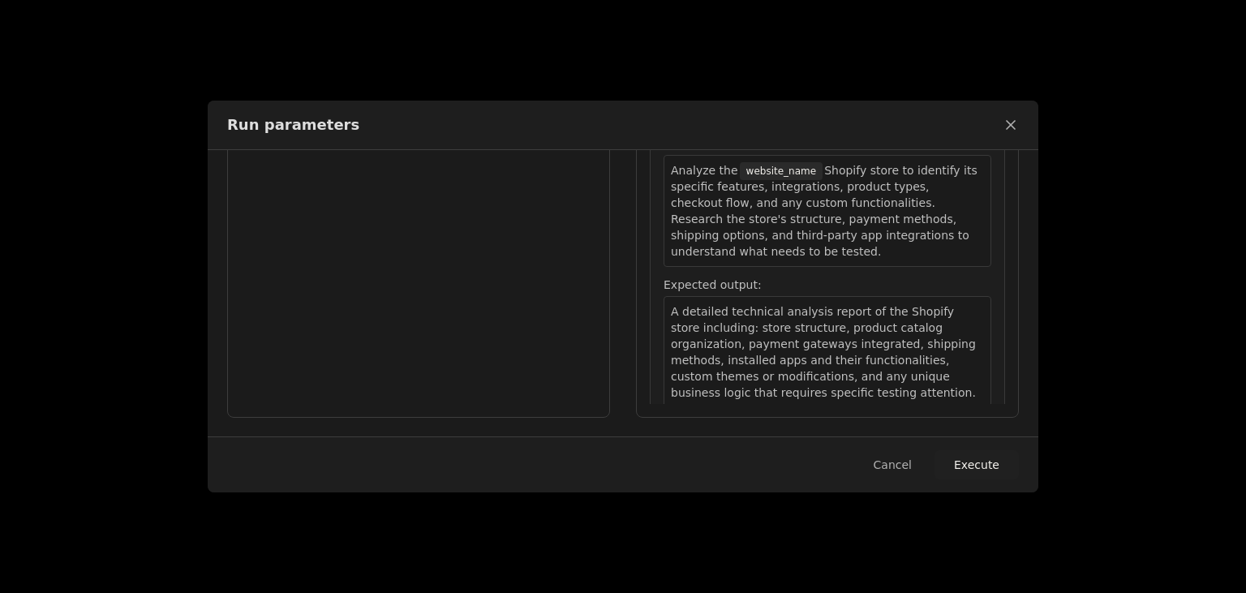
scroll to position [0, 0]
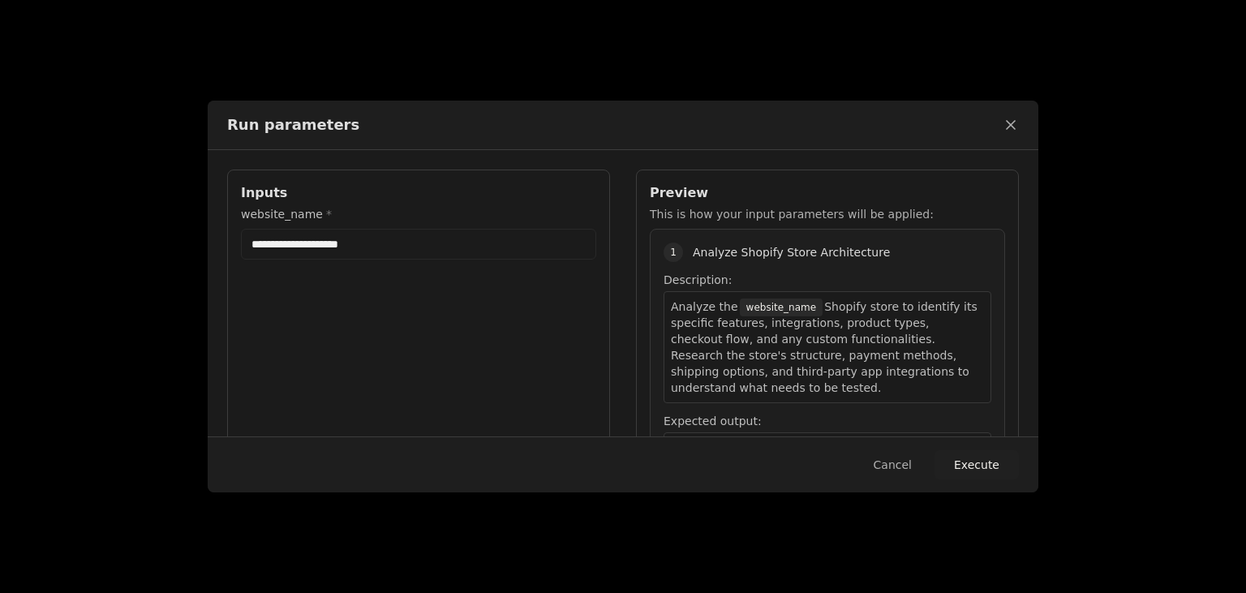
click at [529, 244] on input "website_name *" at bounding box center [418, 244] width 355 height 31
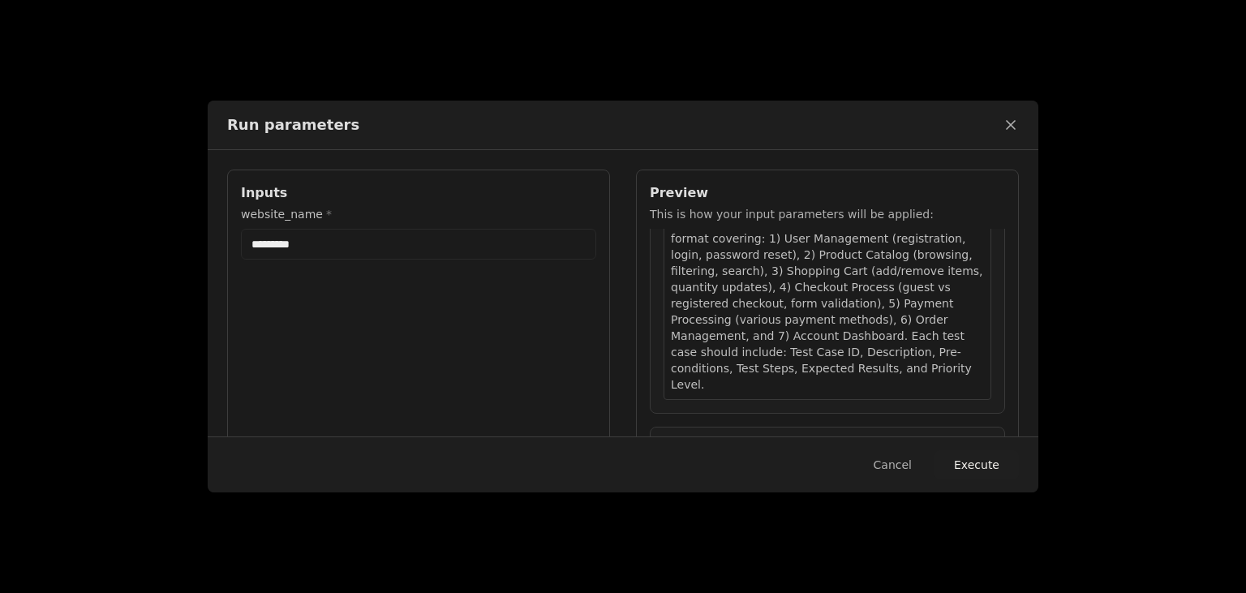
scroll to position [695, 0]
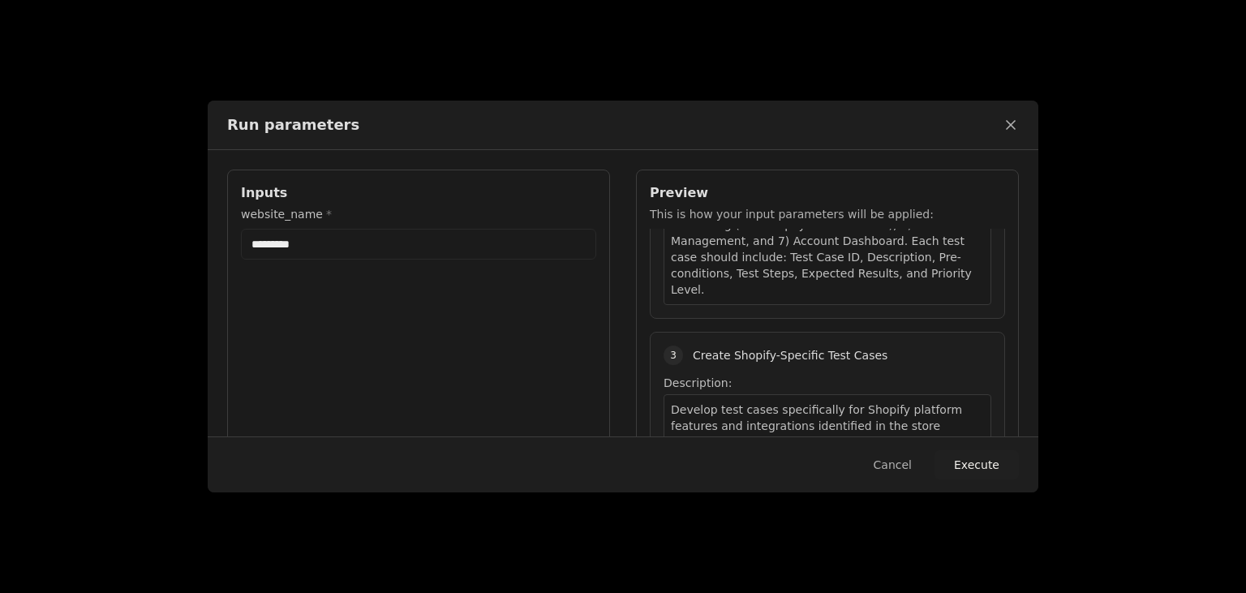
drag, startPoint x: 409, startPoint y: 248, endPoint x: 148, endPoint y: 257, distance: 261.3
click at [241, 257] on input "*********" at bounding box center [418, 244] width 355 height 31
click at [388, 251] on input "*********" at bounding box center [418, 244] width 355 height 31
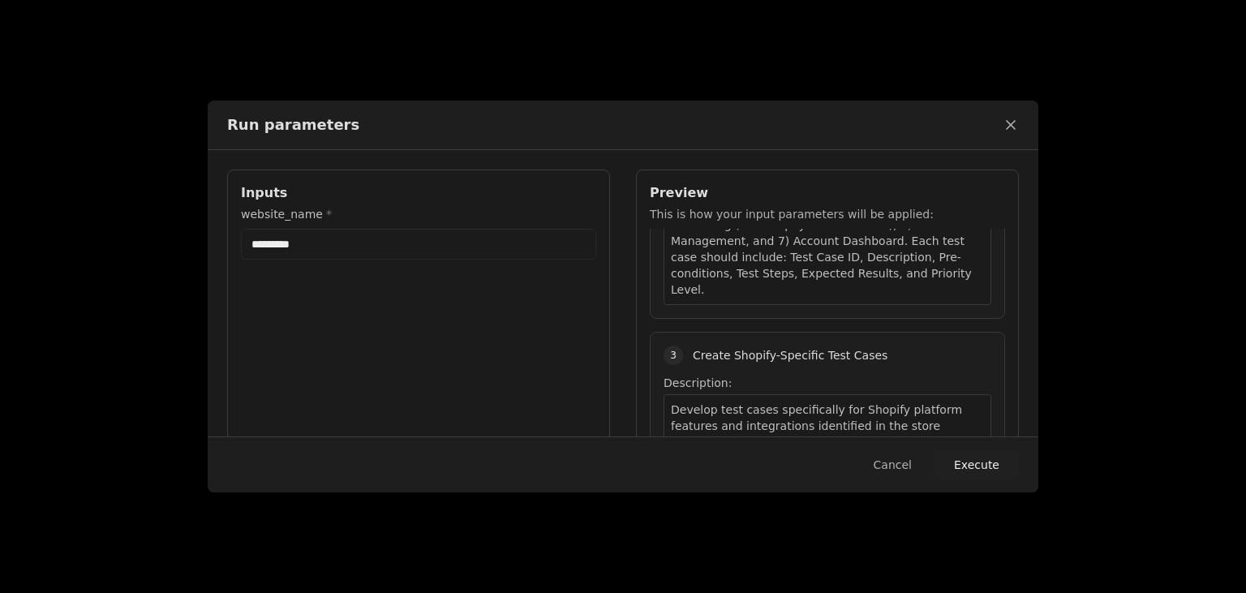
paste input "**********"
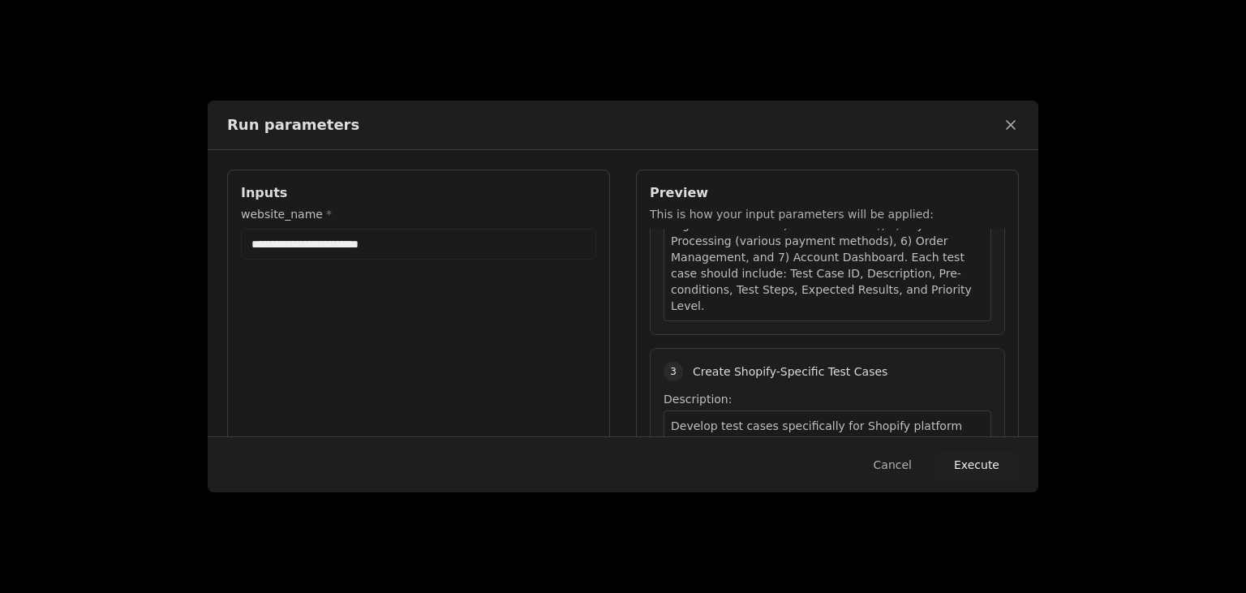
scroll to position [711, 0]
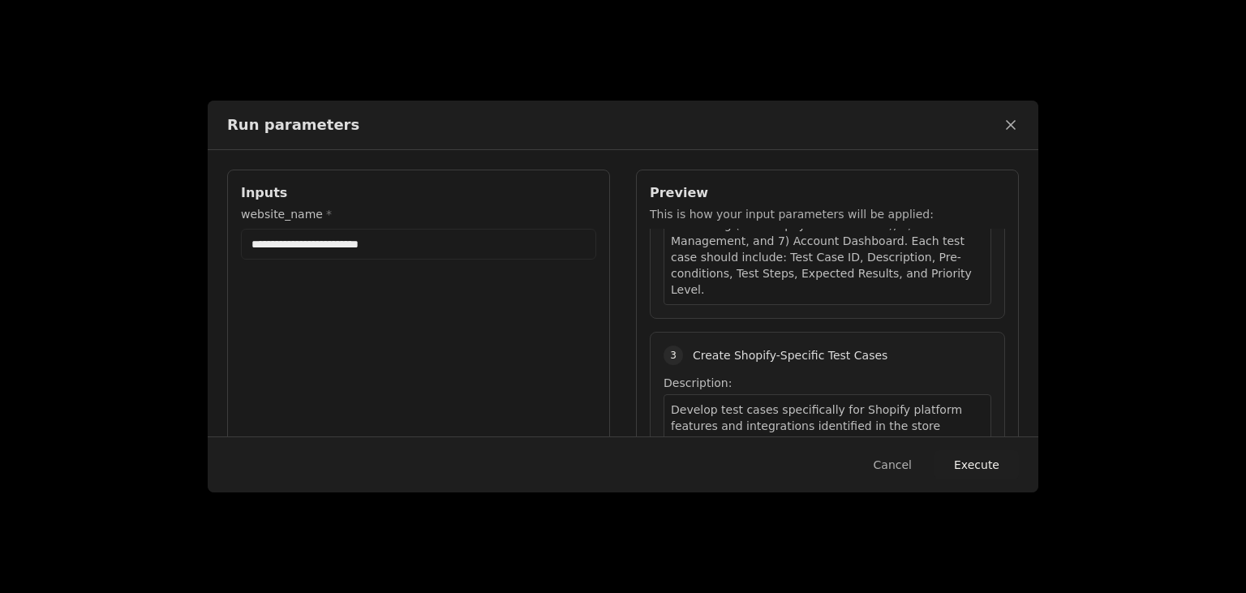
type input "**********"
click at [982, 462] on button "Execute" at bounding box center [976, 464] width 84 height 29
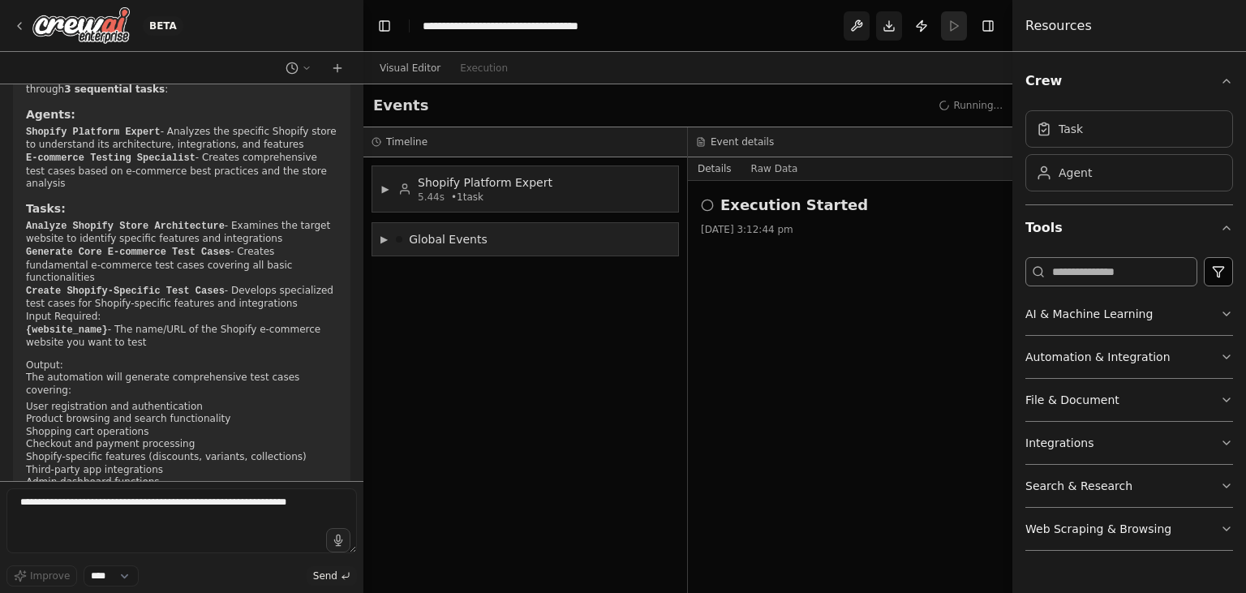
click at [420, 182] on div "▶ Shopify Platform Expert 5.44s • 1 task ▶ Global Events" at bounding box center [525, 375] width 324 height 436
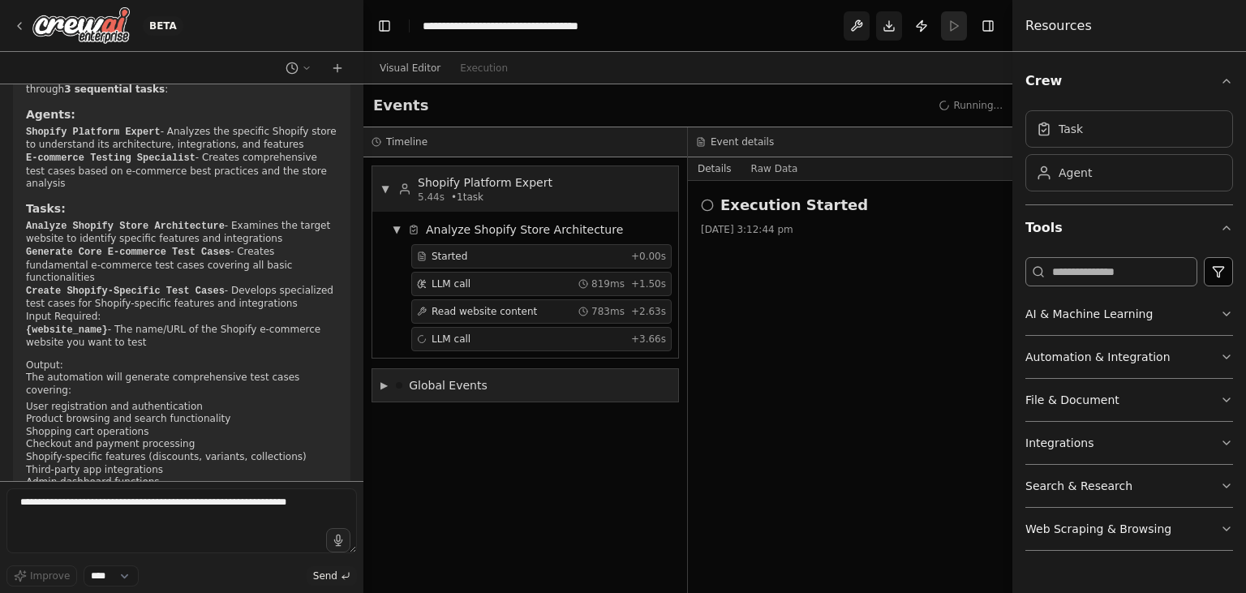
click at [547, 382] on div "▶ Global Events" at bounding box center [525, 385] width 306 height 32
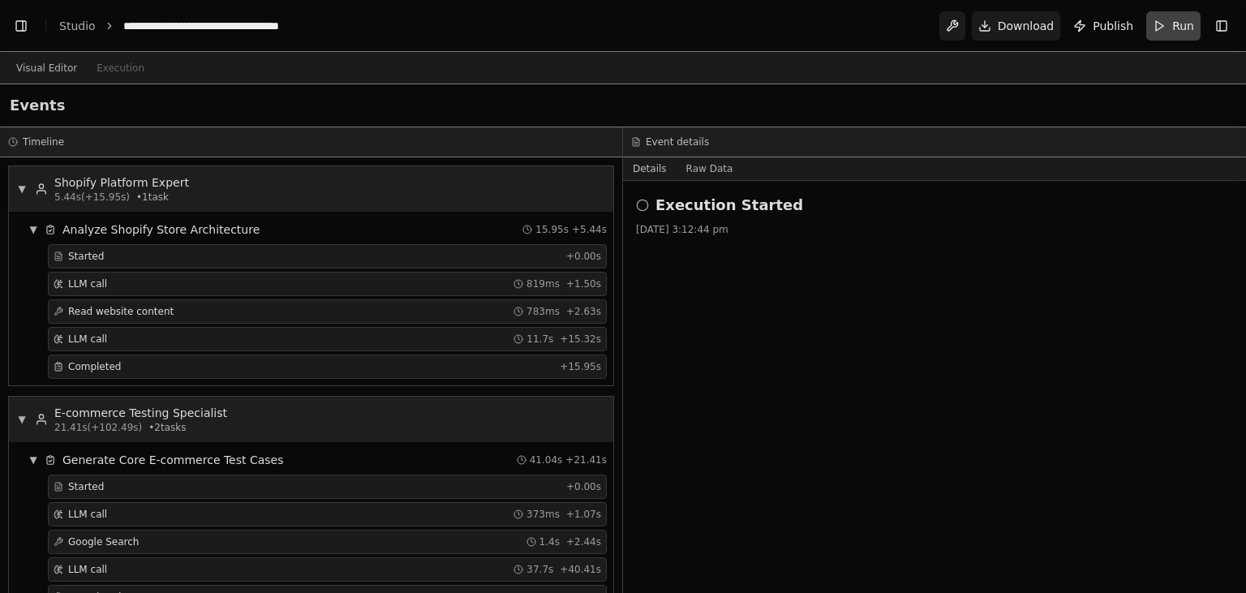
scroll to position [954, 0]
select select "****"
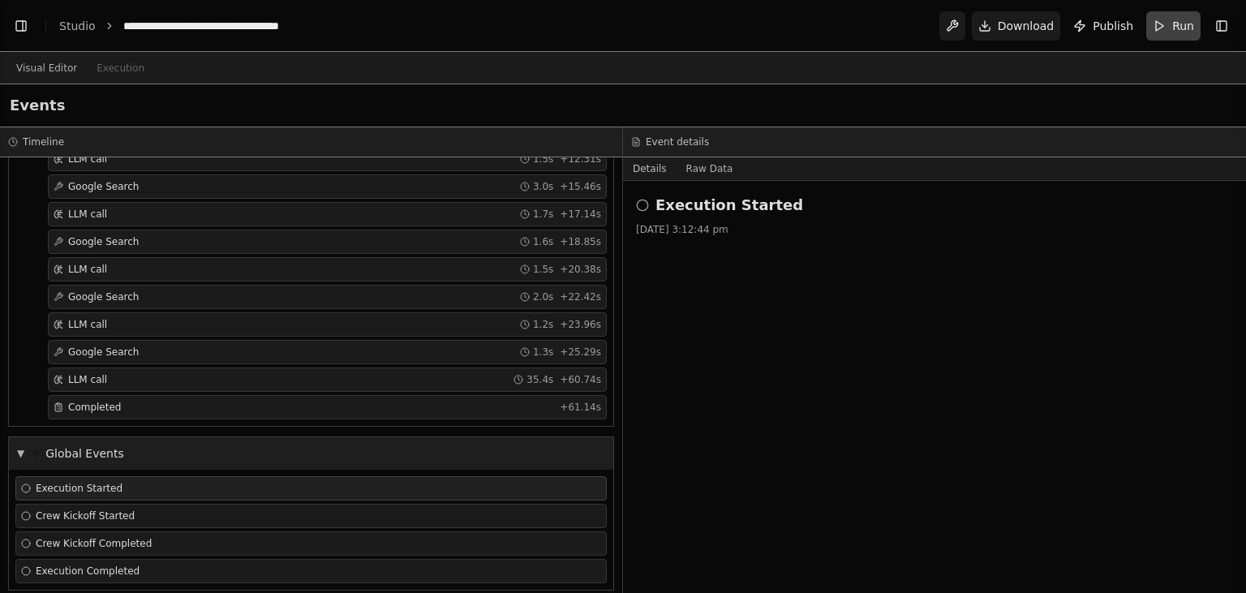
scroll to position [691, 0]
click at [657, 170] on button "Details" at bounding box center [650, 168] width 54 height 23
click at [642, 168] on button "Details" at bounding box center [650, 168] width 54 height 23
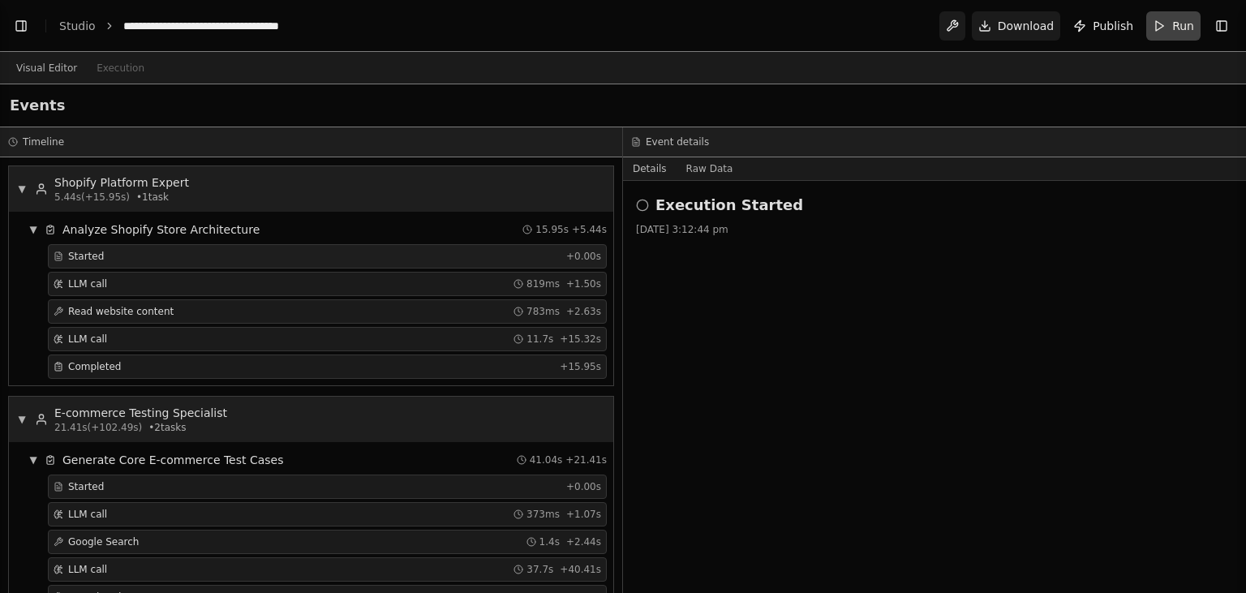
click at [297, 259] on div "Started" at bounding box center [307, 256] width 506 height 13
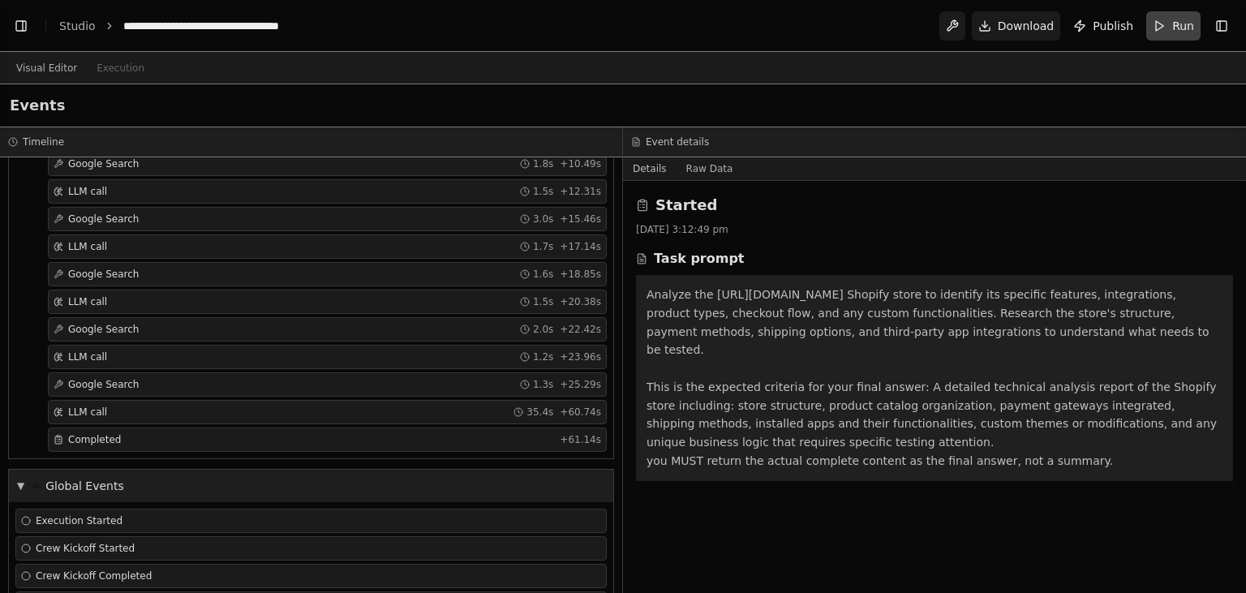
scroll to position [658, 0]
click at [275, 431] on div "Completed" at bounding box center [304, 437] width 500 height 13
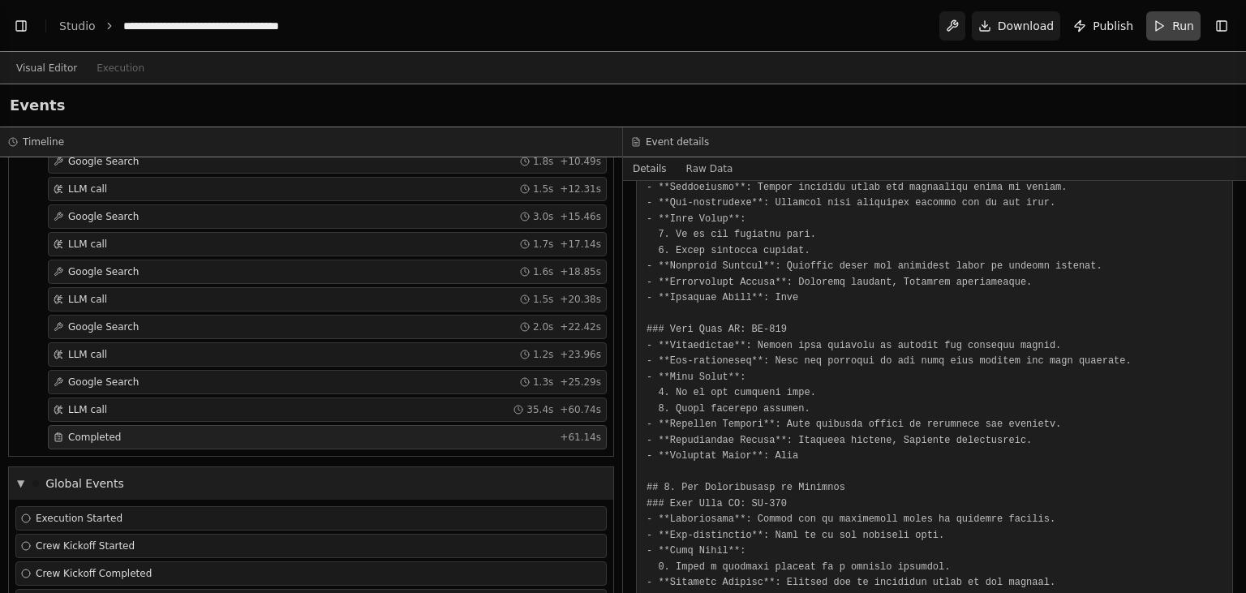
scroll to position [691, 0]
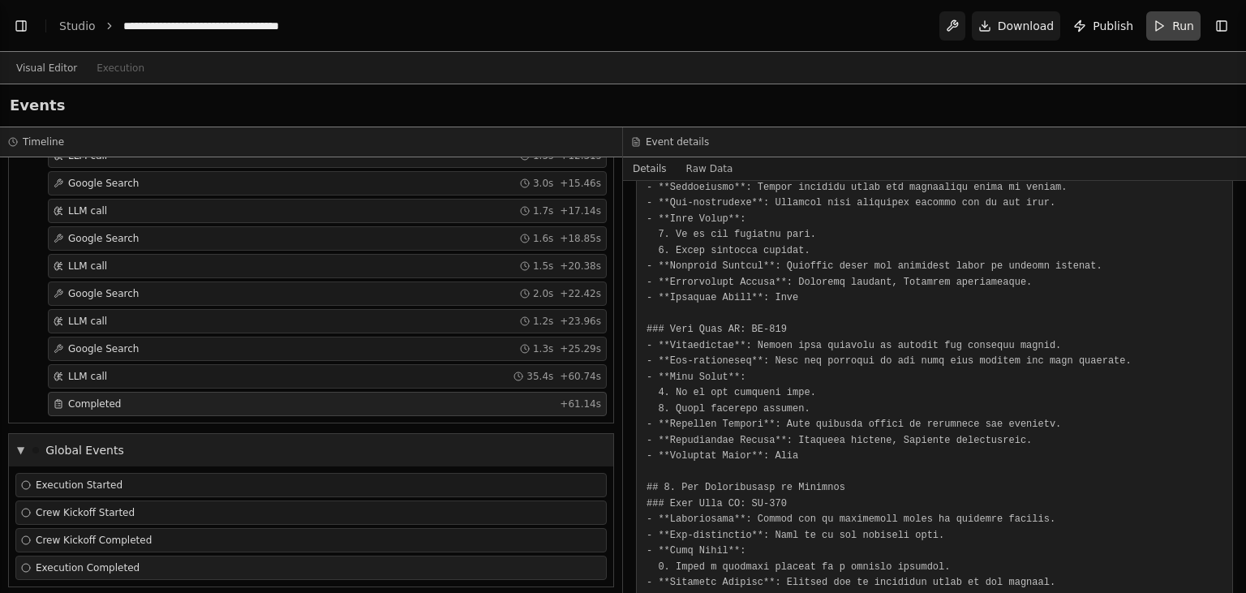
click at [314, 561] on div "Execution Completed" at bounding box center [311, 567] width 580 height 13
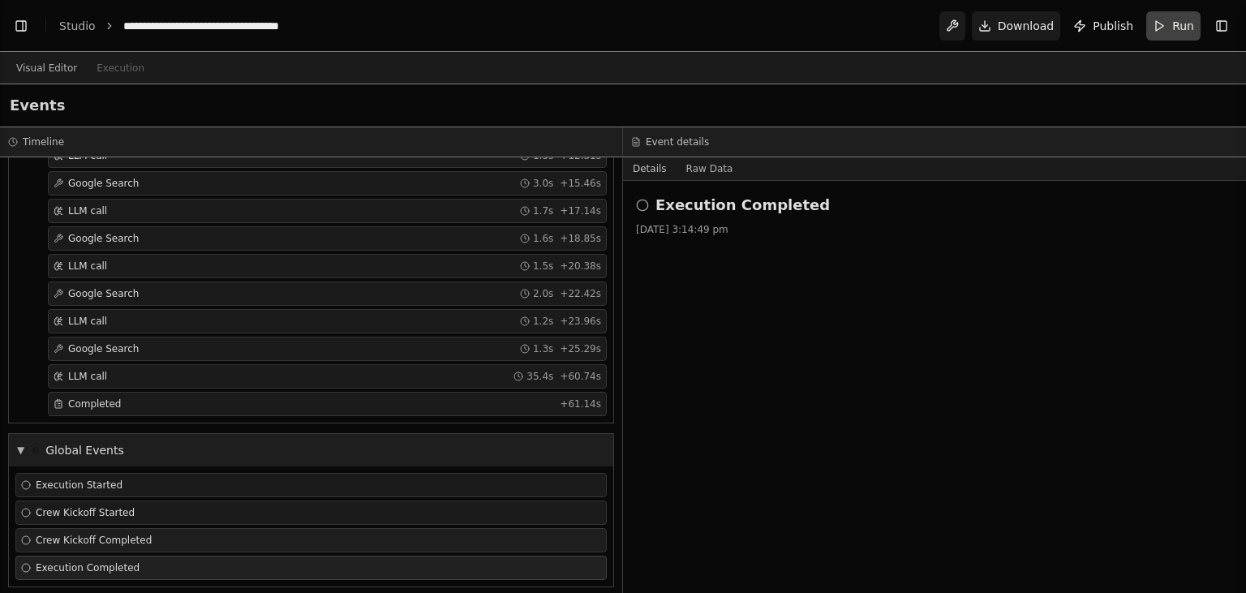
click at [401, 534] on div "Crew Kickoff Completed" at bounding box center [311, 540] width 580 height 13
click at [412, 509] on div "Crew Kickoff Started" at bounding box center [310, 512] width 591 height 24
click at [409, 483] on div "Execution Started" at bounding box center [310, 485] width 591 height 24
click at [345, 563] on div "Execution Completed" at bounding box center [310, 568] width 591 height 24
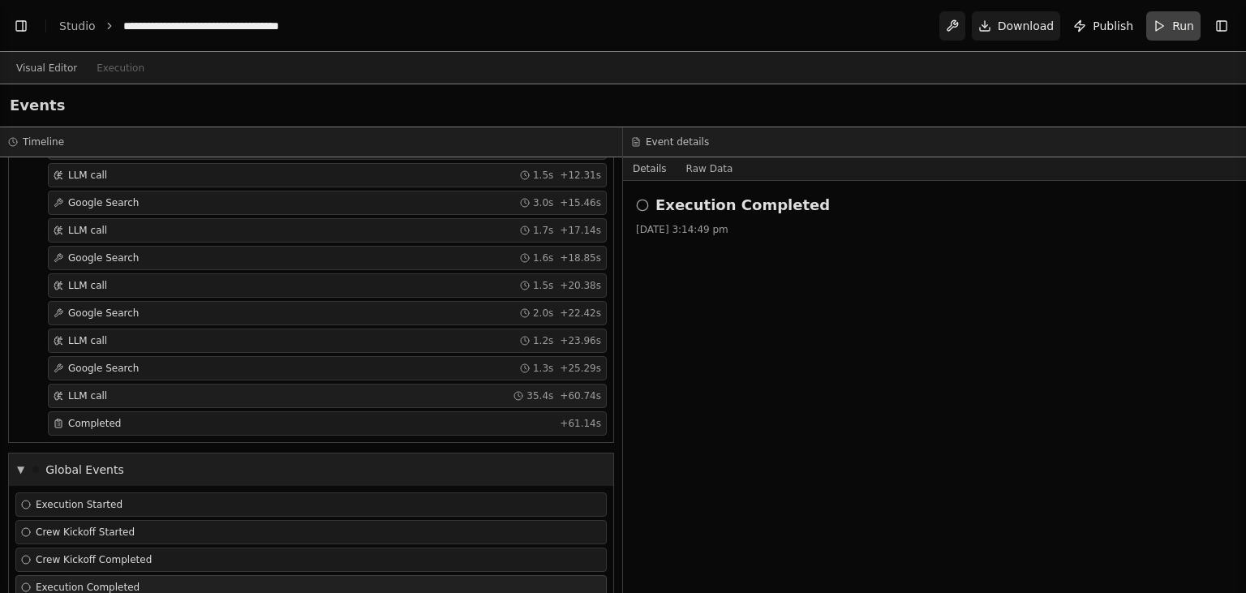
scroll to position [665, 0]
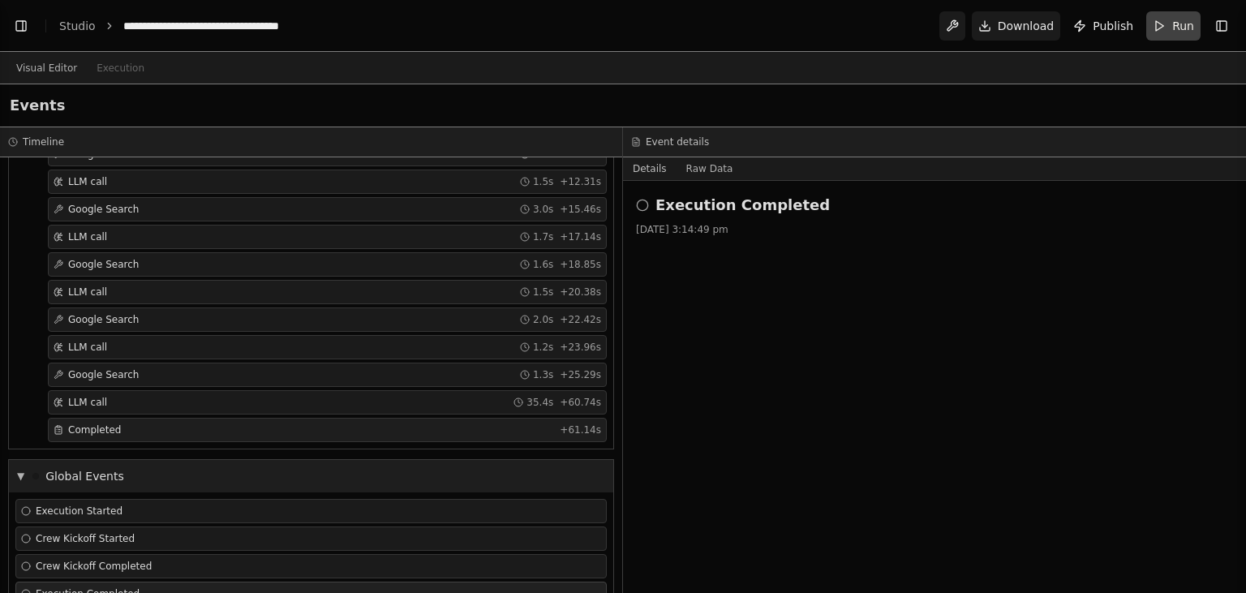
click at [492, 423] on div "Completed" at bounding box center [304, 429] width 500 height 13
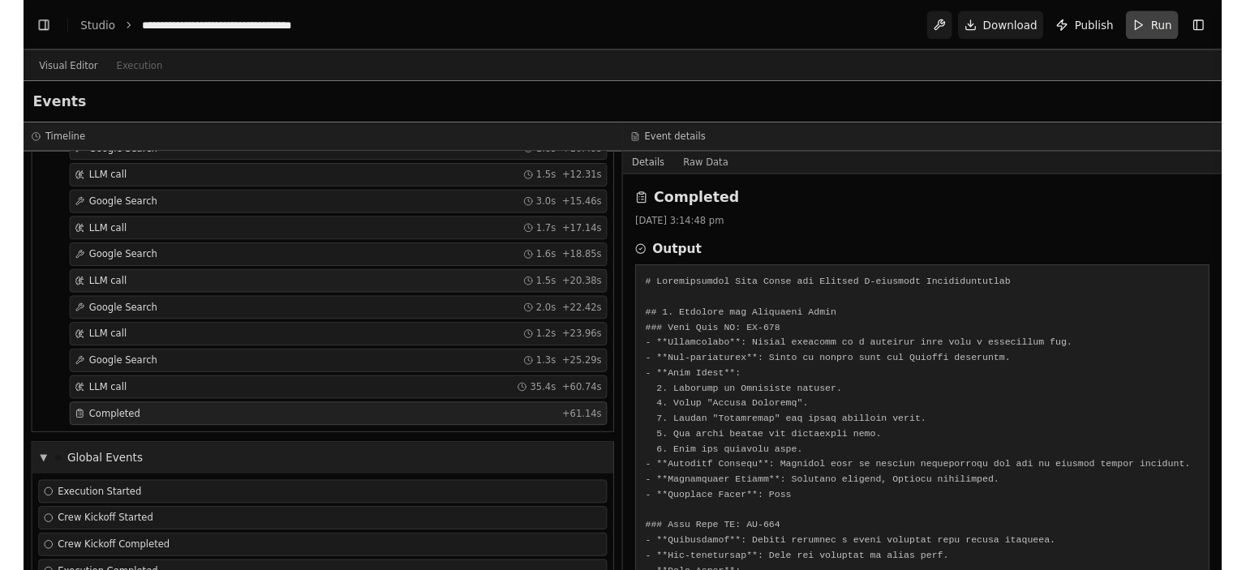
scroll to position [0, 0]
